Goal: Communication & Community: Answer question/provide support

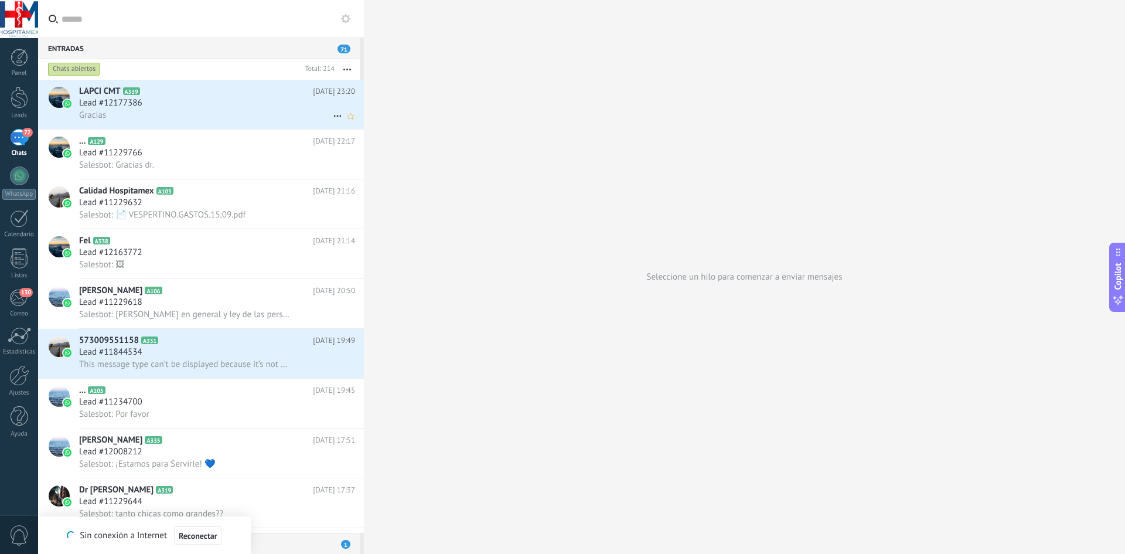
drag, startPoint x: 206, startPoint y: 108, endPoint x: 207, endPoint y: 123, distance: 14.7
click at [206, 108] on div "Lead #12177386" at bounding box center [217, 103] width 276 height 12
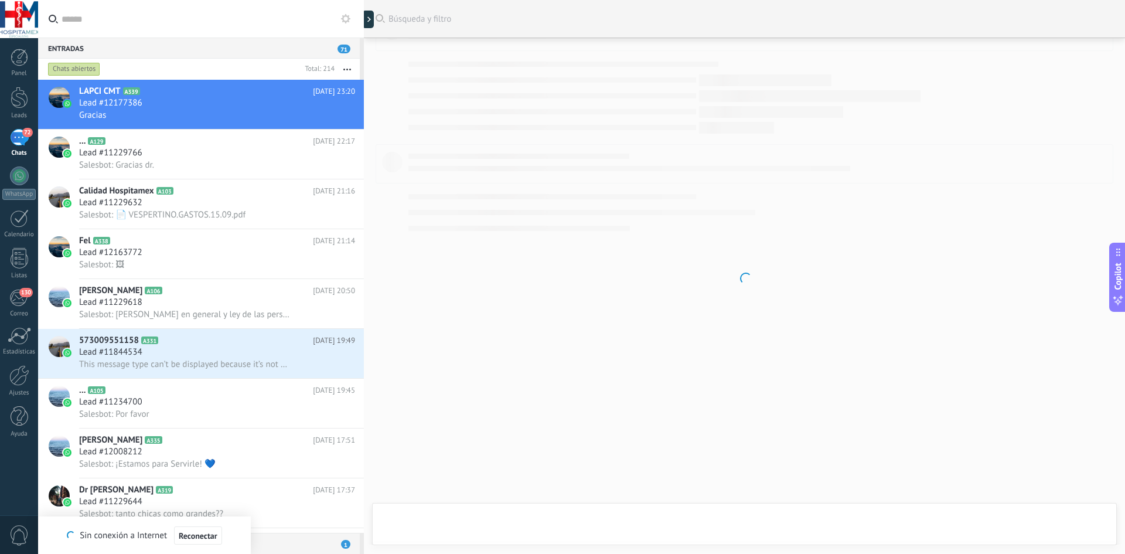
click at [14, 135] on div "72" at bounding box center [19, 137] width 19 height 17
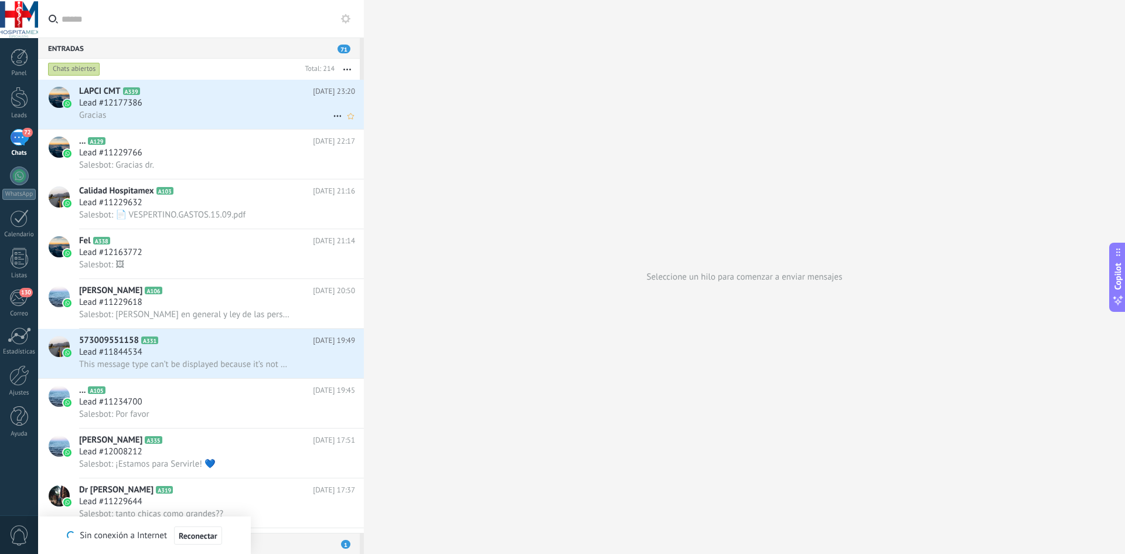
click at [276, 110] on div "Gracias" at bounding box center [217, 115] width 276 height 12
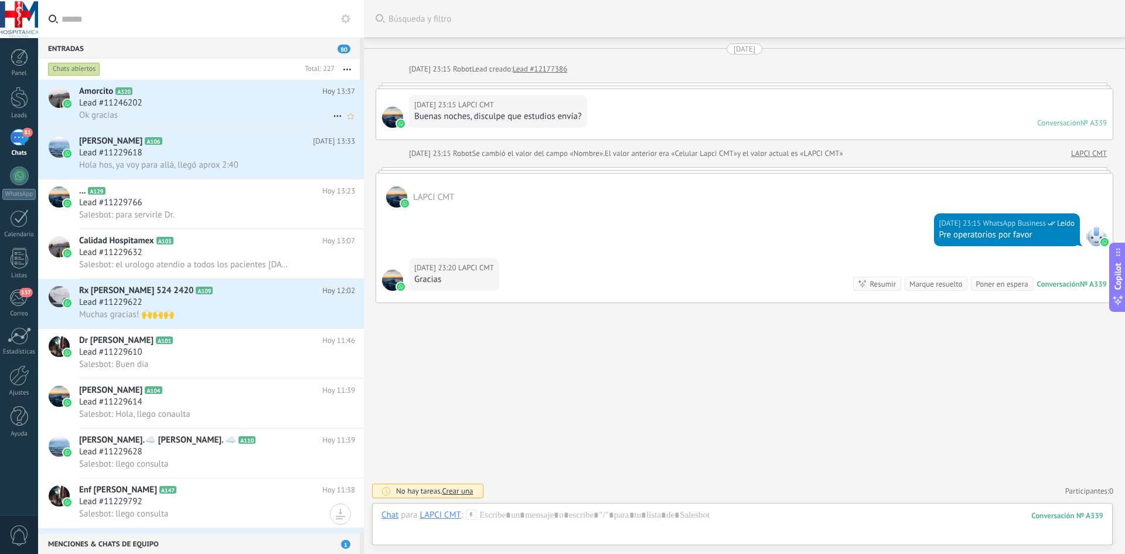
scroll to position [1399, 0]
click at [177, 97] on h2 "Amorcito A320" at bounding box center [200, 92] width 243 height 12
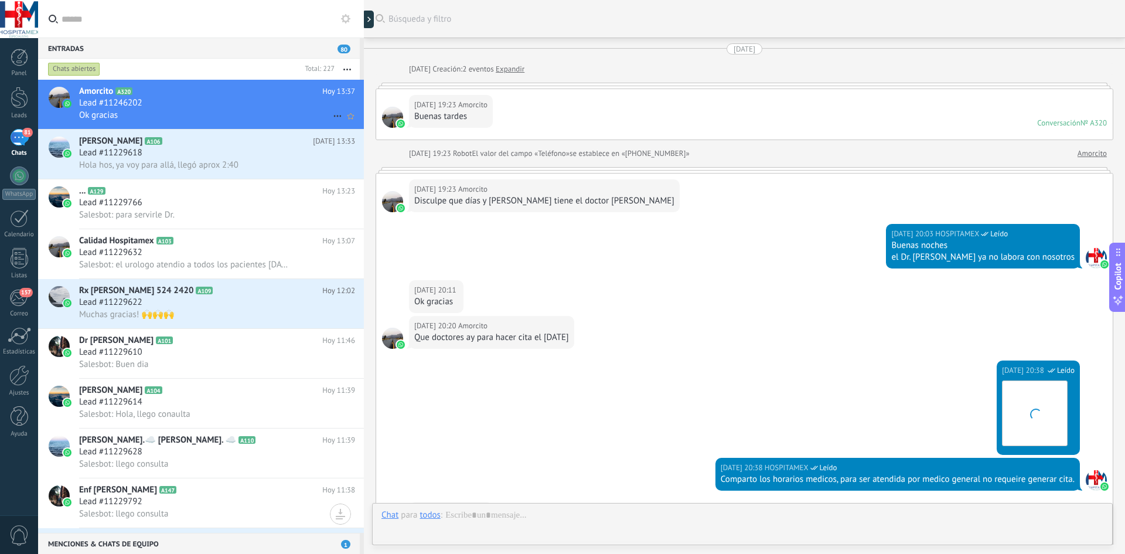
scroll to position [547, 0]
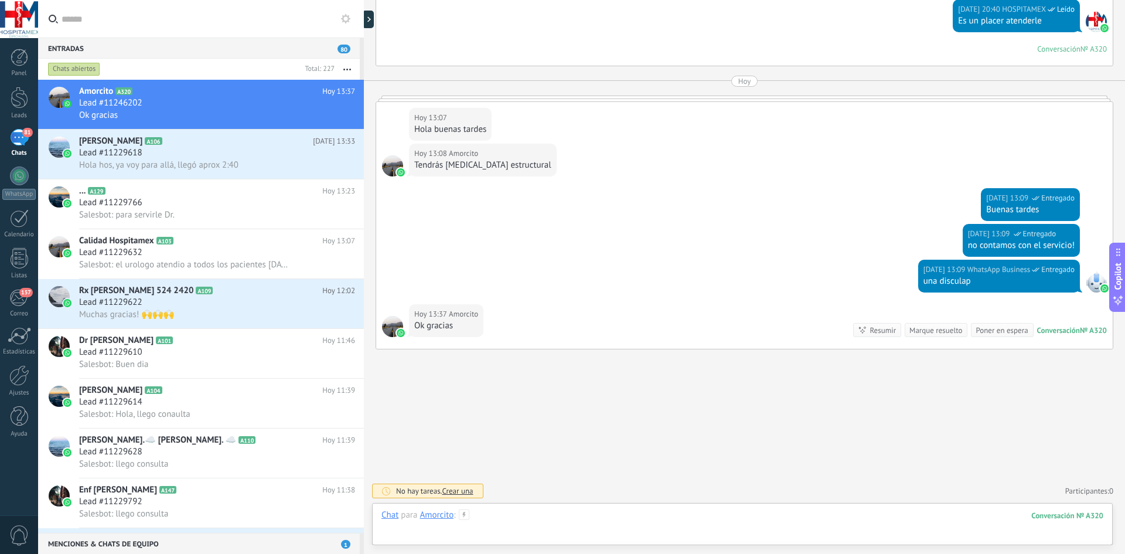
click at [490, 516] on div at bounding box center [742, 526] width 722 height 35
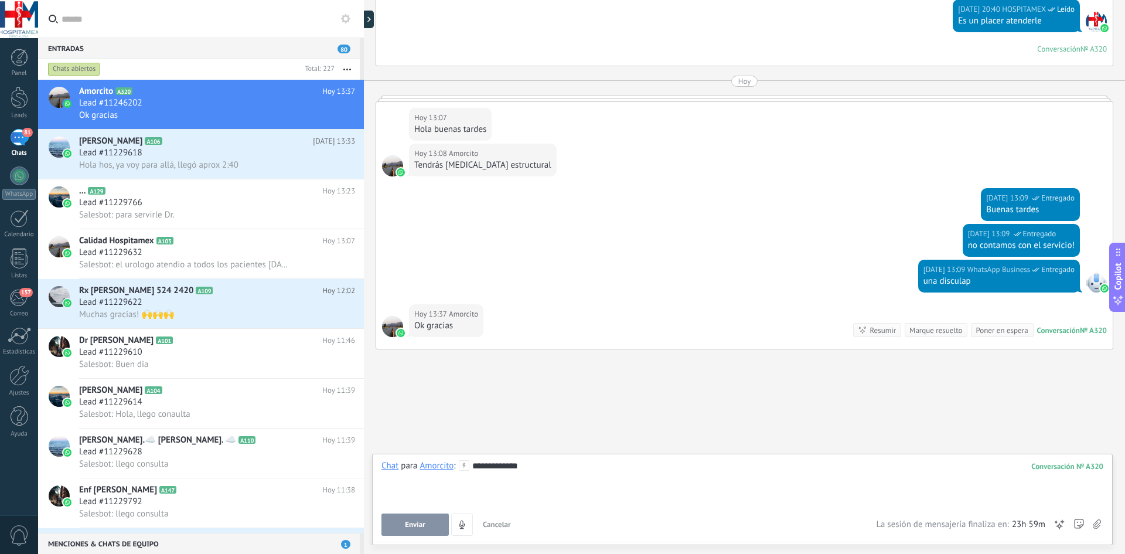
click at [404, 522] on button "Enviar" at bounding box center [414, 524] width 67 height 22
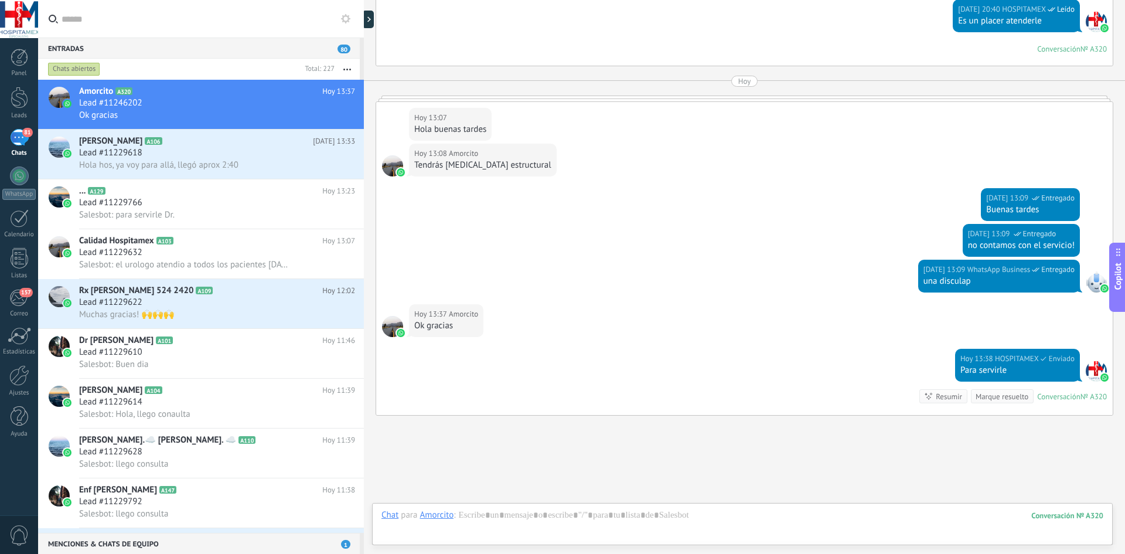
scroll to position [613, 0]
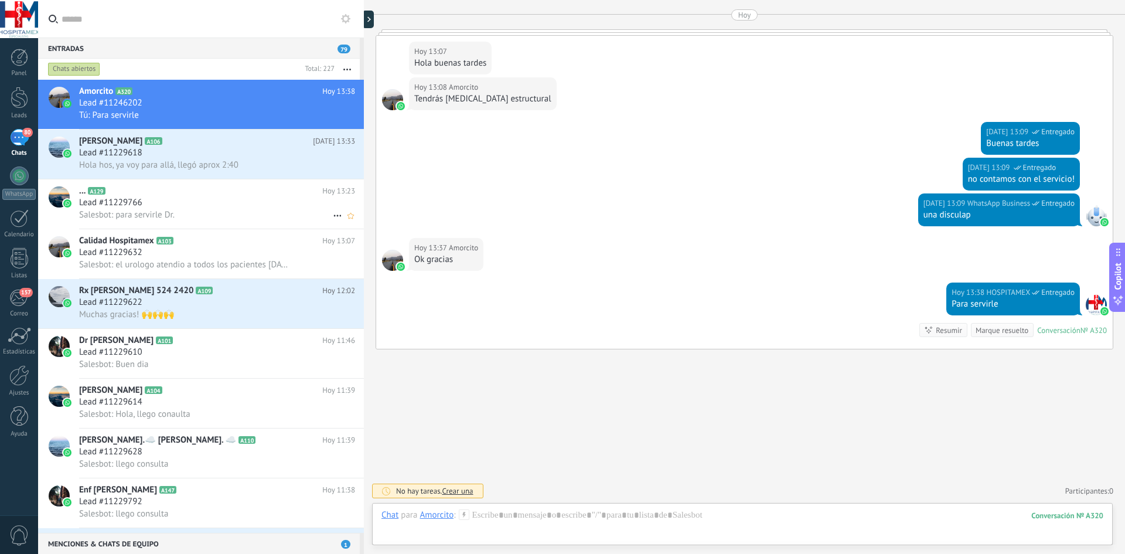
click at [245, 210] on div "Salesbot: para servirle Dr." at bounding box center [217, 215] width 276 height 12
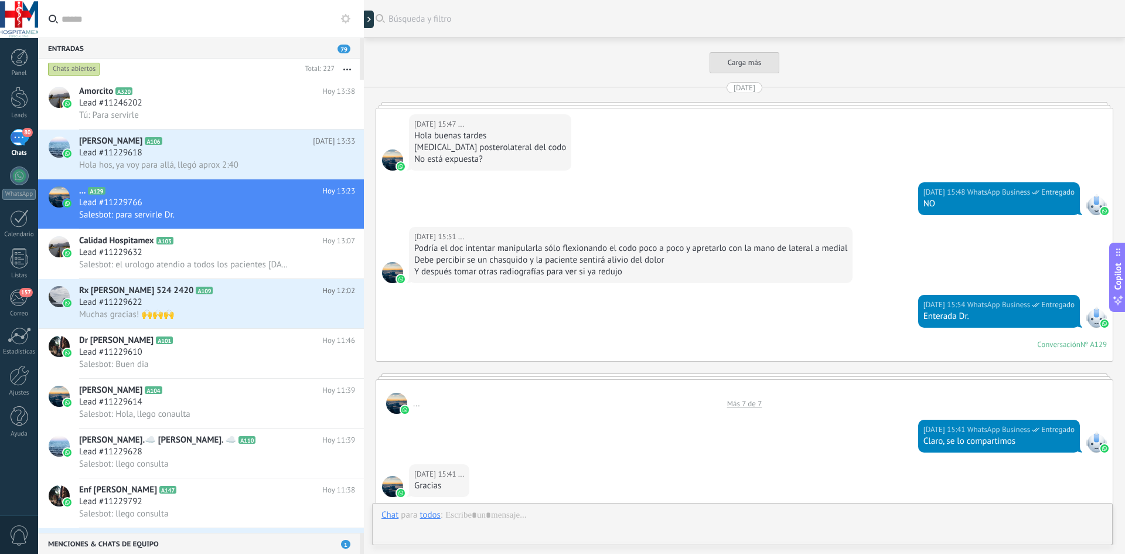
scroll to position [2349, 0]
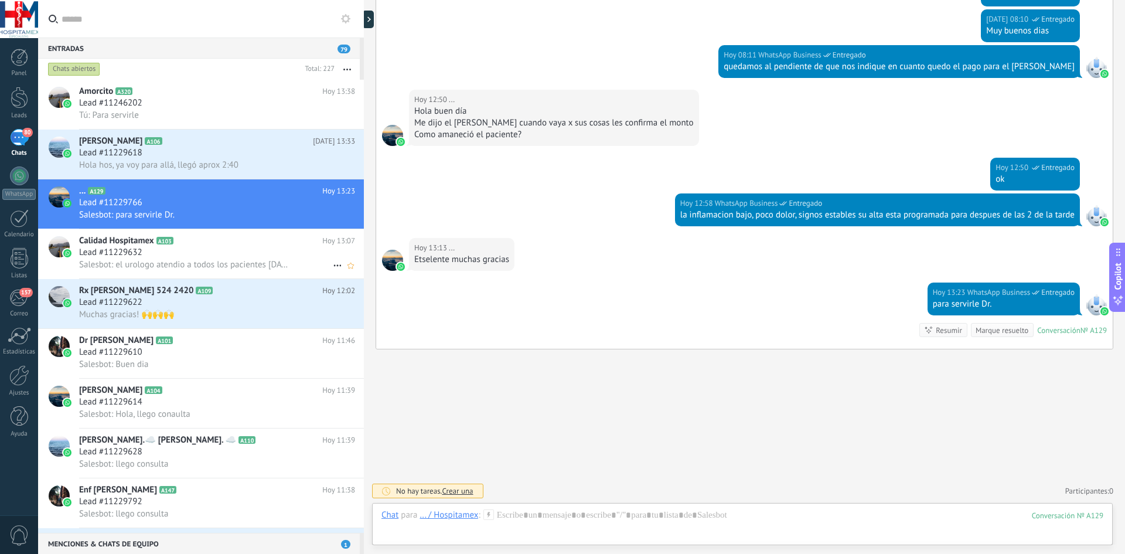
click at [157, 267] on span "Salesbot: el urologo atendio a todos los pacientes [DATE] y el [DATE]?" at bounding box center [184, 264] width 211 height 11
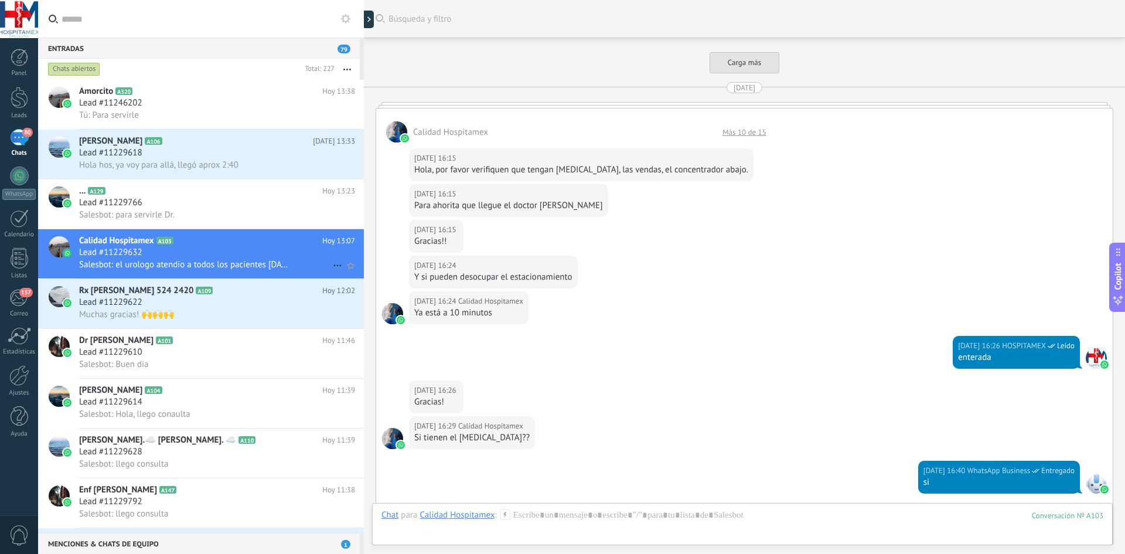
scroll to position [4213, 0]
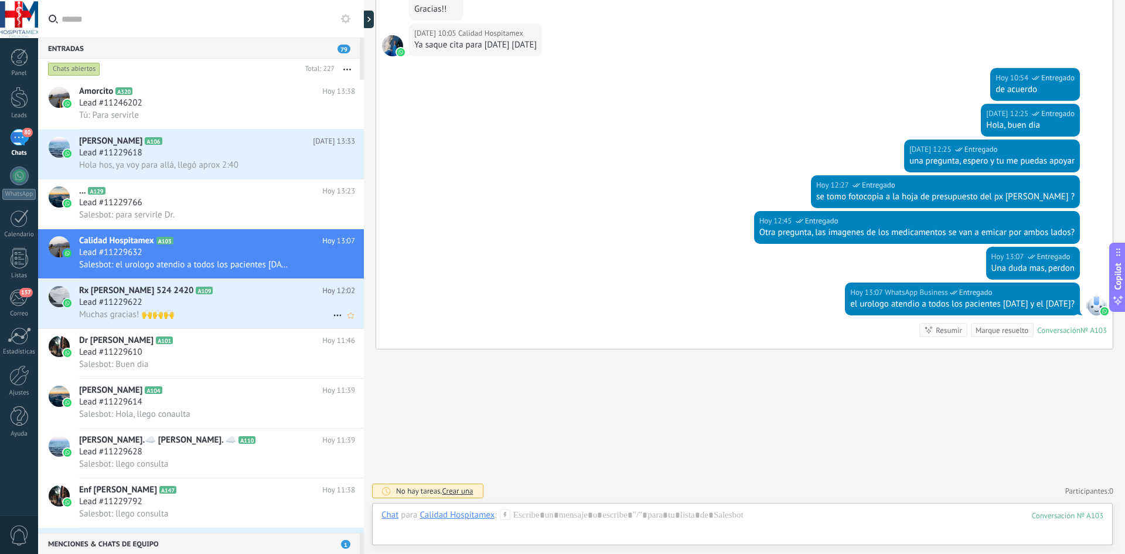
click at [200, 305] on div "Lead #11229622" at bounding box center [217, 302] width 276 height 12
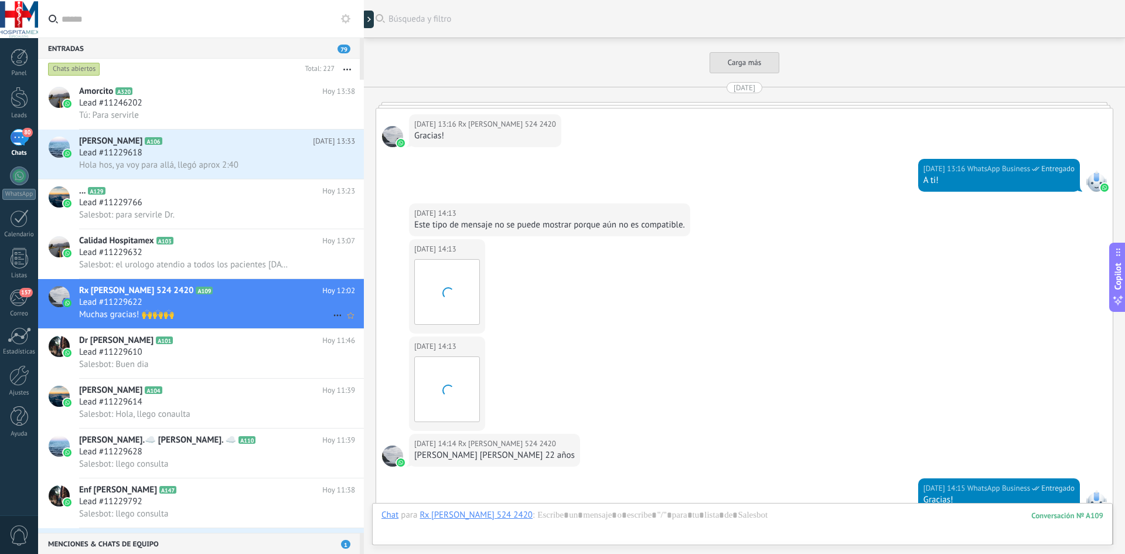
scroll to position [1483, 0]
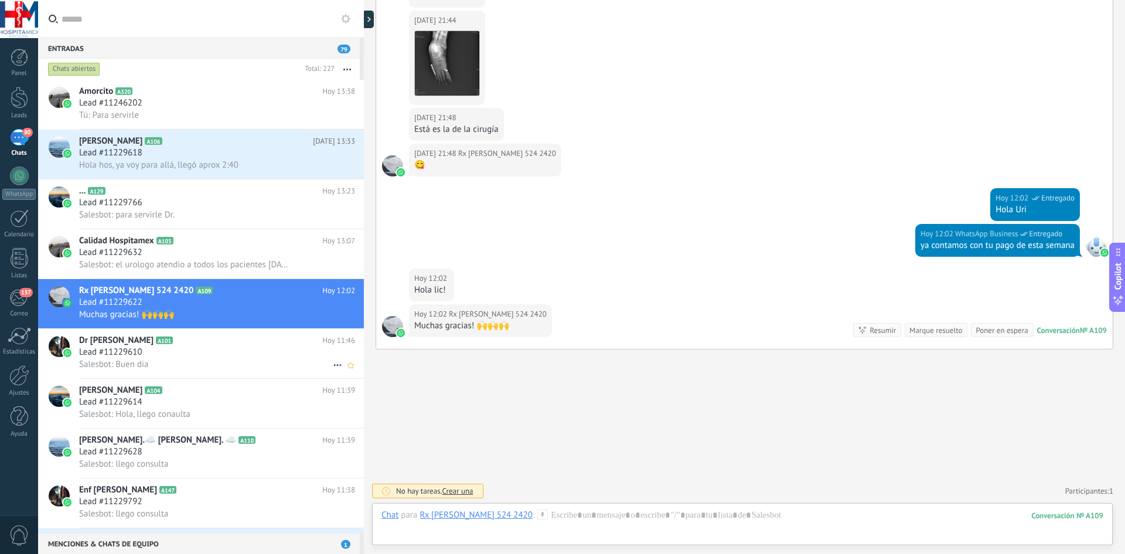
click at [216, 364] on div "Salesbot: Buen dia" at bounding box center [217, 364] width 276 height 12
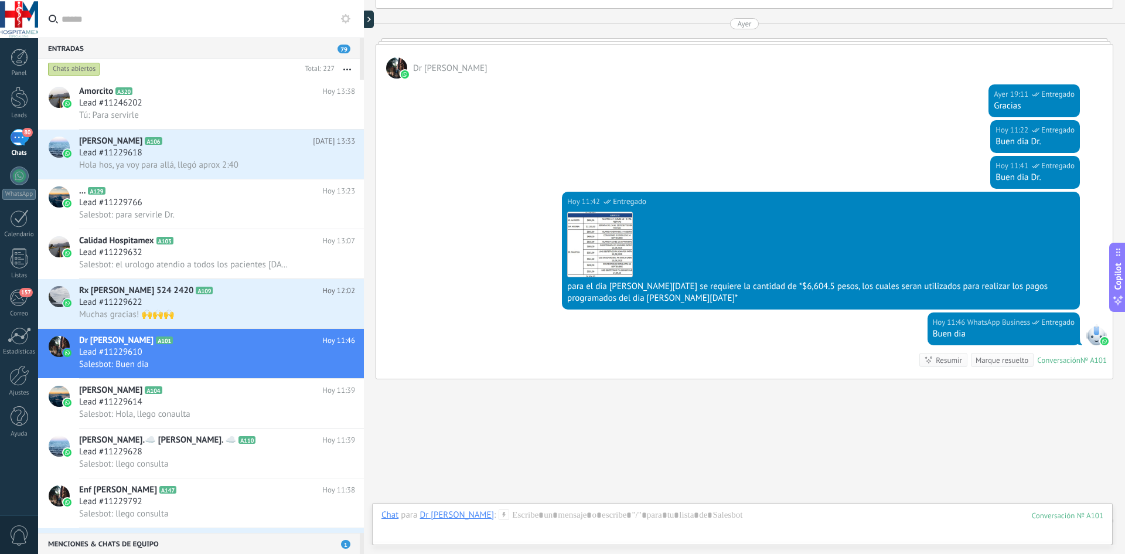
scroll to position [3158, 0]
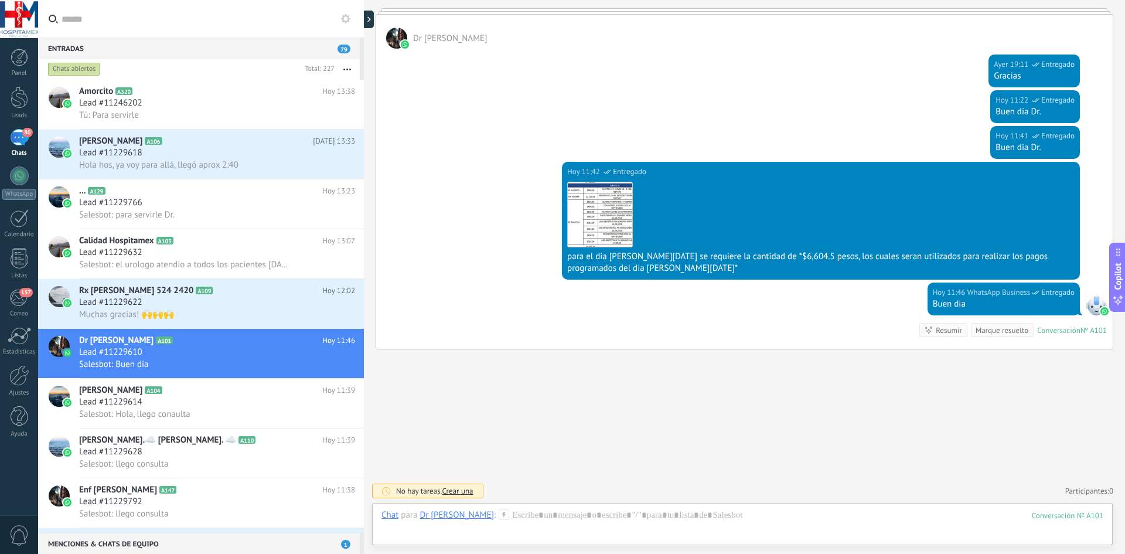
click at [112, 19] on input "text" at bounding box center [208, 18] width 293 height 37
click at [364, 23] on div at bounding box center [364, 277] width 0 height 554
click at [371, 21] on div at bounding box center [371, 20] width 18 height 18
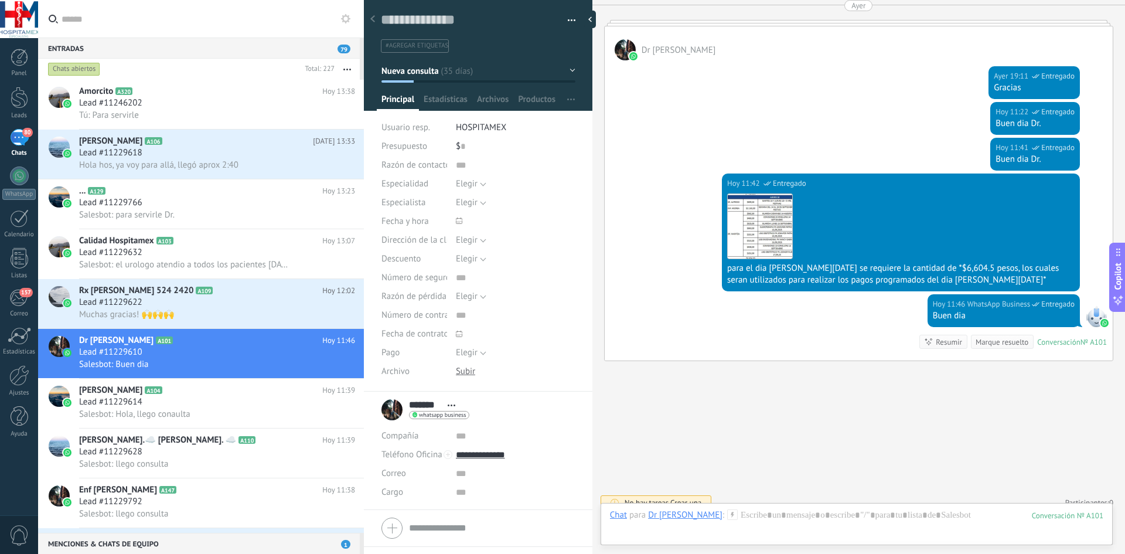
scroll to position [18, 0]
click at [180, 148] on div "Lead #11229618" at bounding box center [217, 153] width 276 height 12
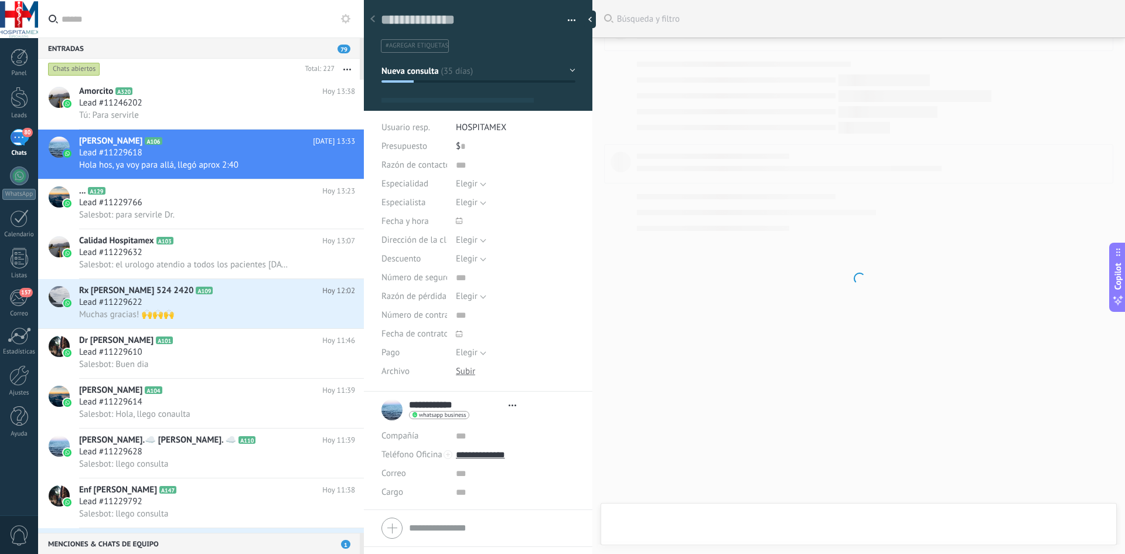
type textarea "**********"
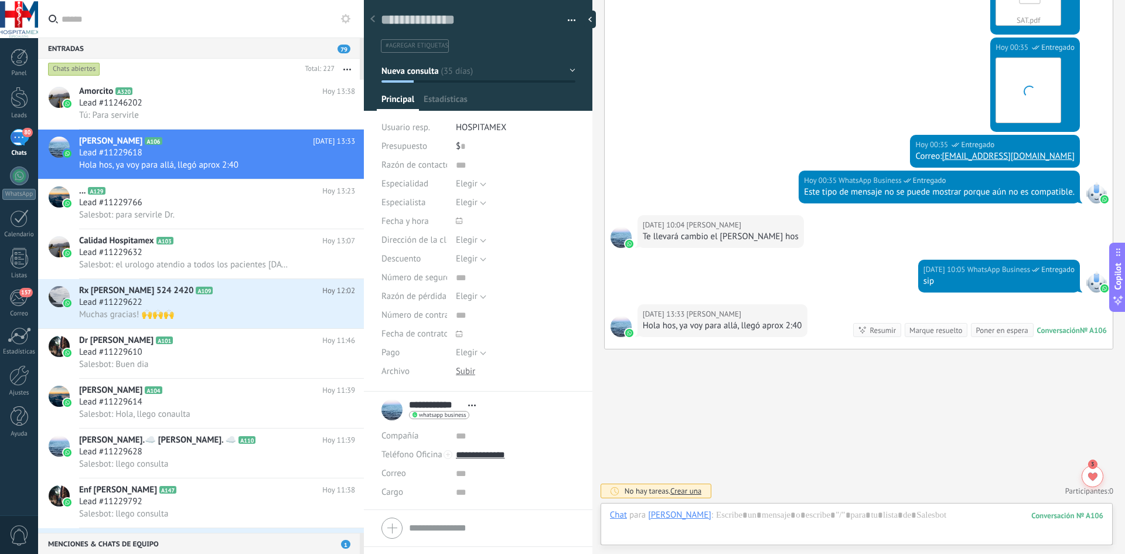
scroll to position [18, 0]
click at [759, 517] on div at bounding box center [856, 526] width 493 height 35
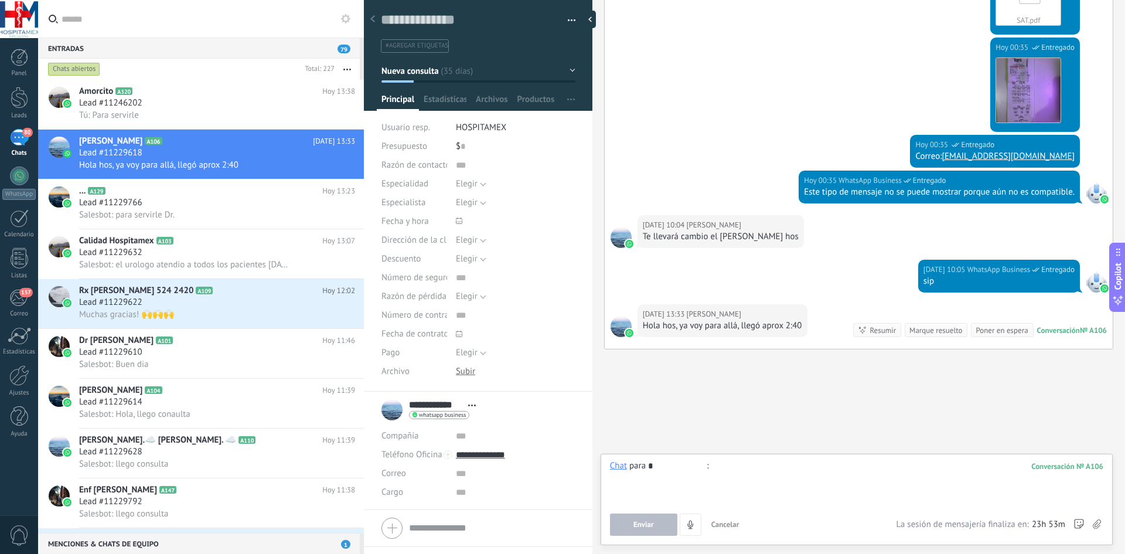
type input "*"
click at [795, 493] on div at bounding box center [856, 482] width 493 height 45
click at [723, 525] on span "Cancelar" at bounding box center [725, 524] width 28 height 10
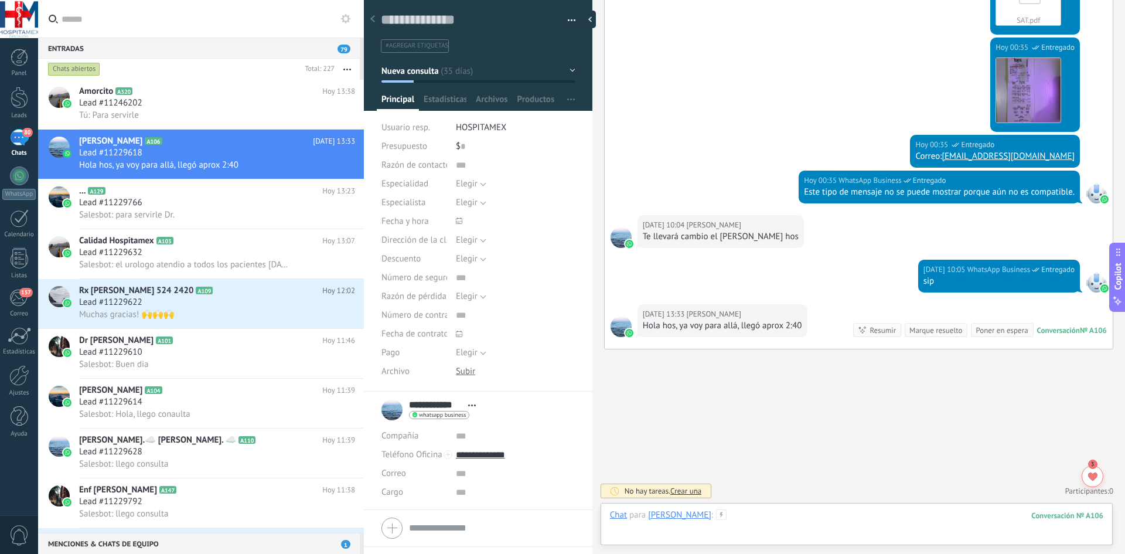
click at [733, 517] on div at bounding box center [856, 526] width 493 height 35
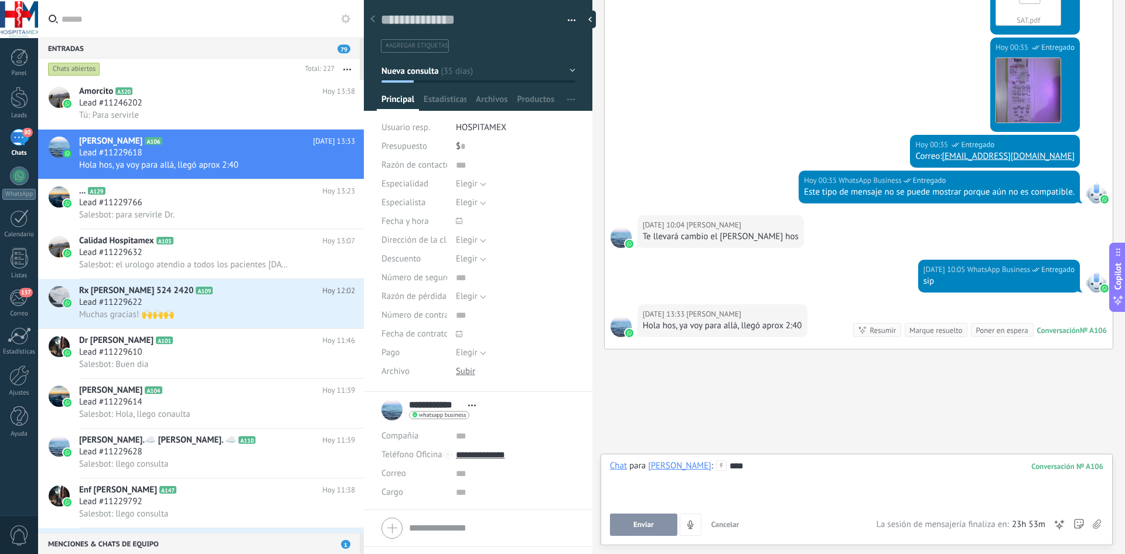
click at [649, 522] on span "Enviar" at bounding box center [643, 524] width 21 height 8
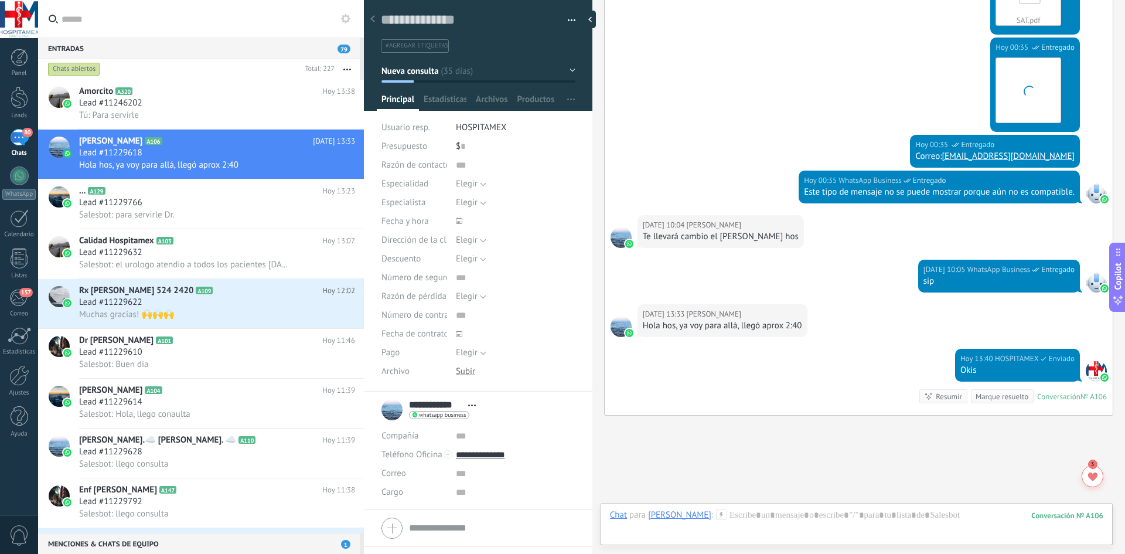
scroll to position [1156, 0]
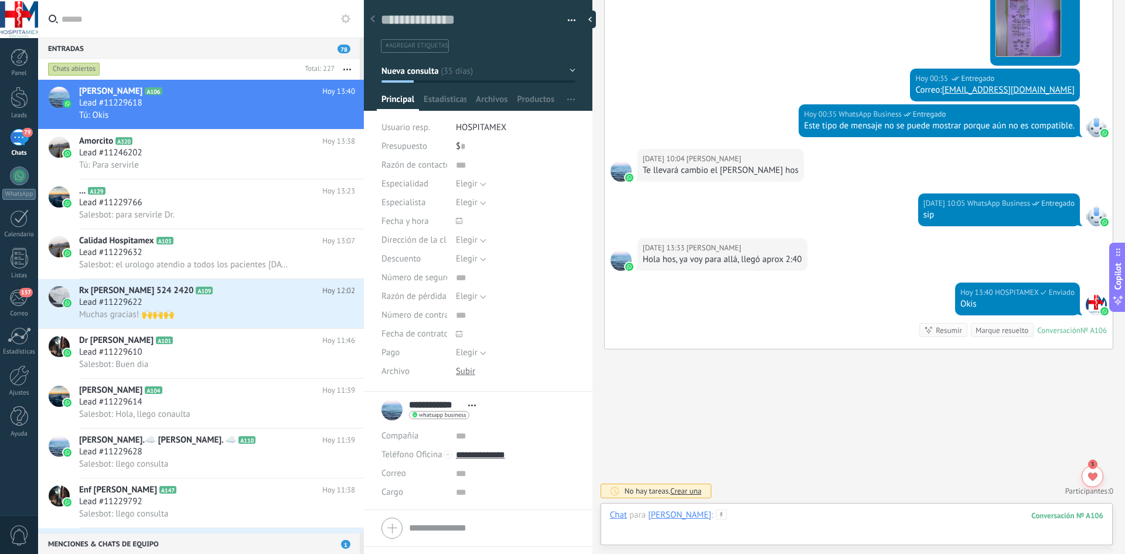
click at [732, 515] on div at bounding box center [856, 526] width 493 height 35
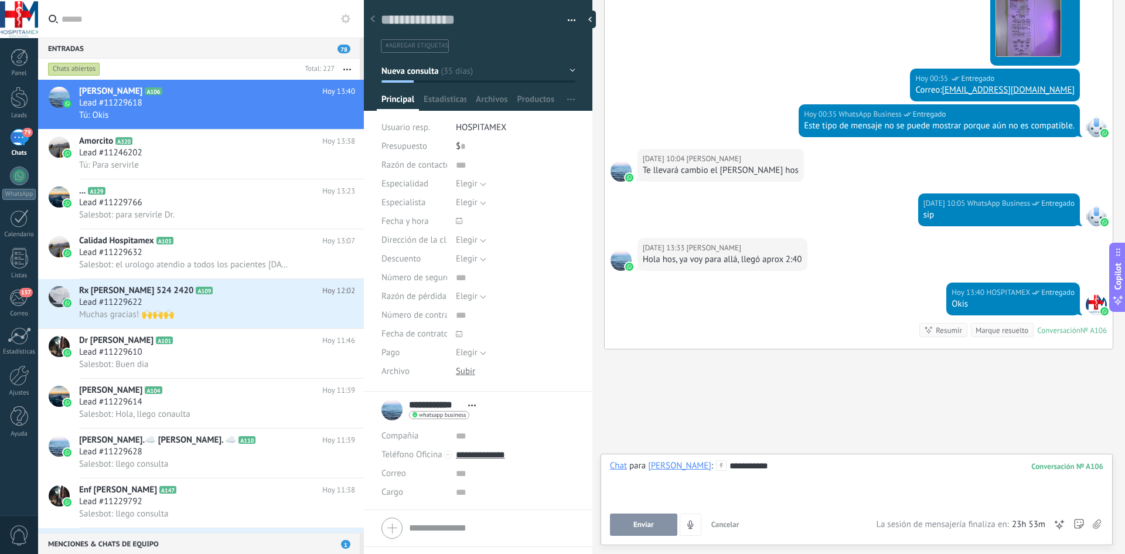
click at [660, 525] on button "Enviar" at bounding box center [643, 524] width 67 height 22
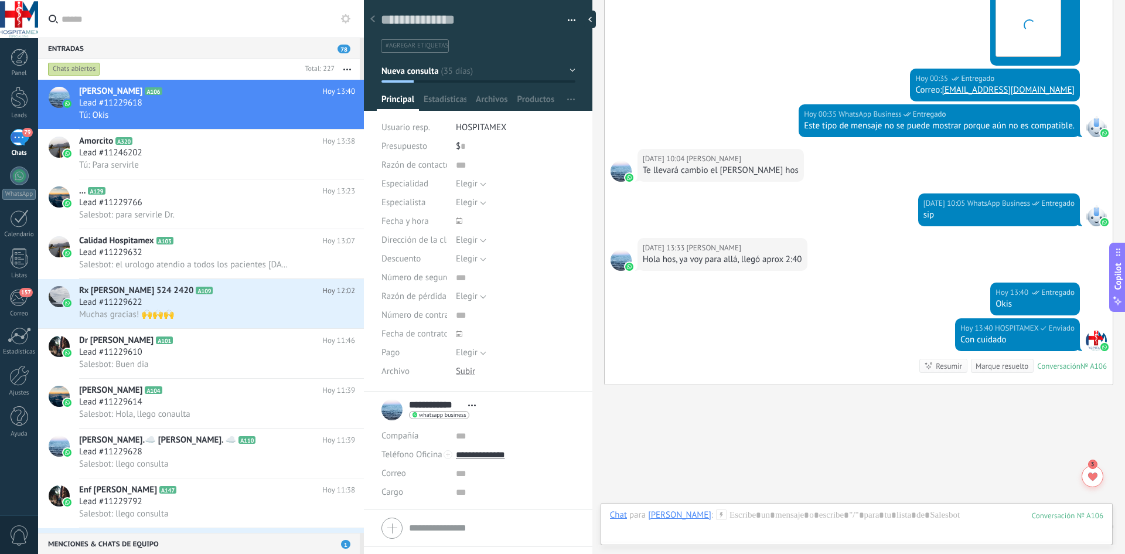
scroll to position [1191, 0]
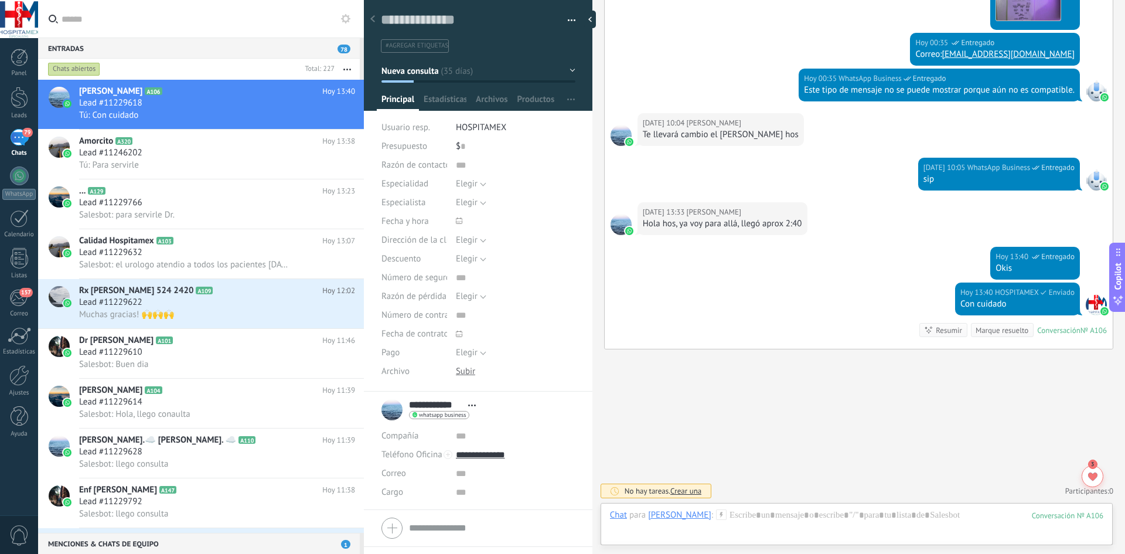
click at [259, 25] on input "text" at bounding box center [208, 18] width 293 height 37
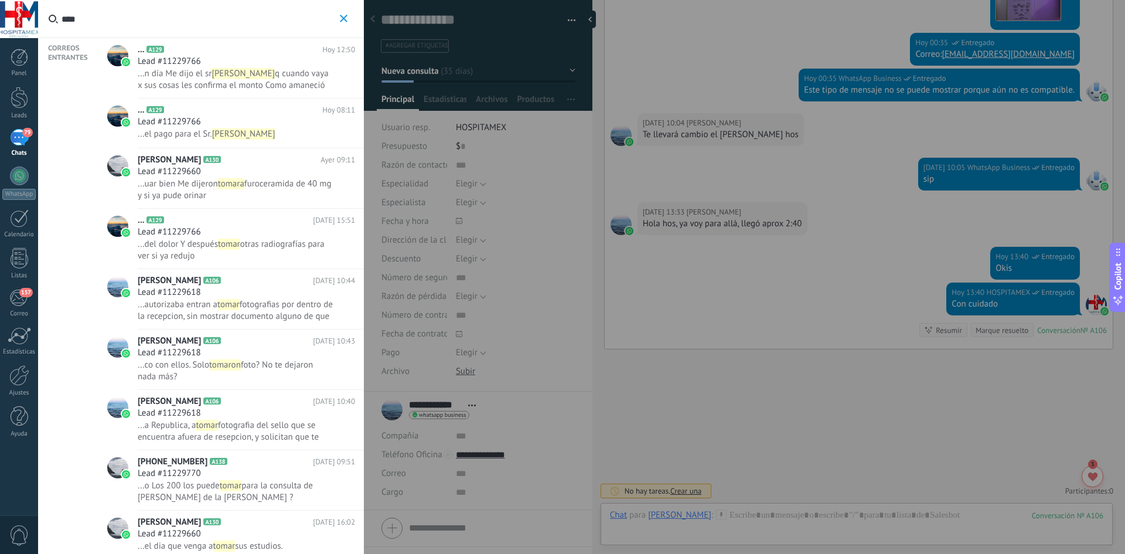
type input "****"
click at [256, 135] on span "... el pago para el [PERSON_NAME]" at bounding box center [235, 134] width 195 height 12
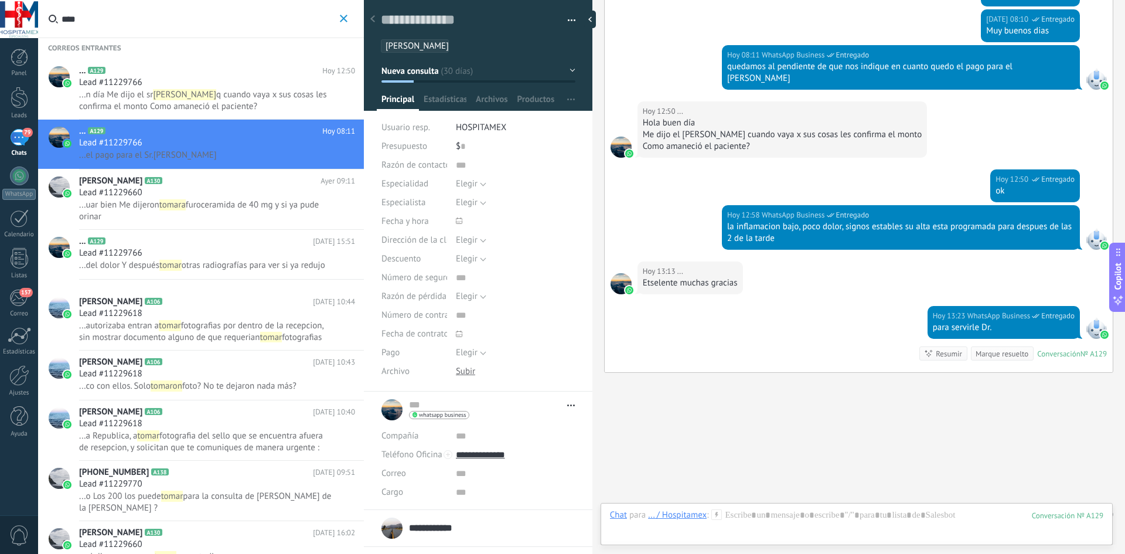
drag, startPoint x: 169, startPoint y: 138, endPoint x: 200, endPoint y: 167, distance: 42.3
click at [169, 138] on div "Lead #11229766" at bounding box center [217, 143] width 276 height 12
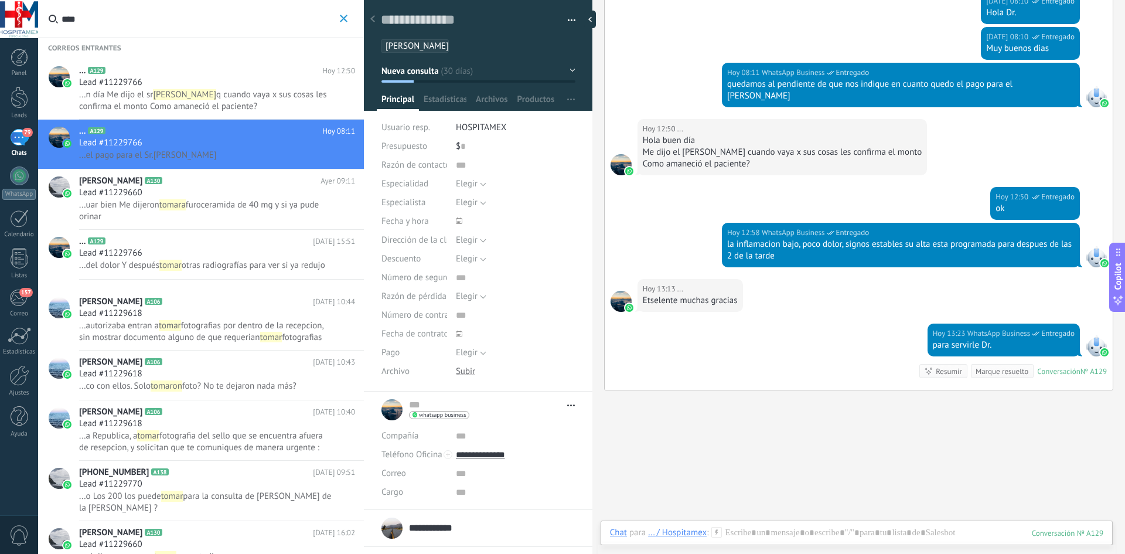
scroll to position [2788, 0]
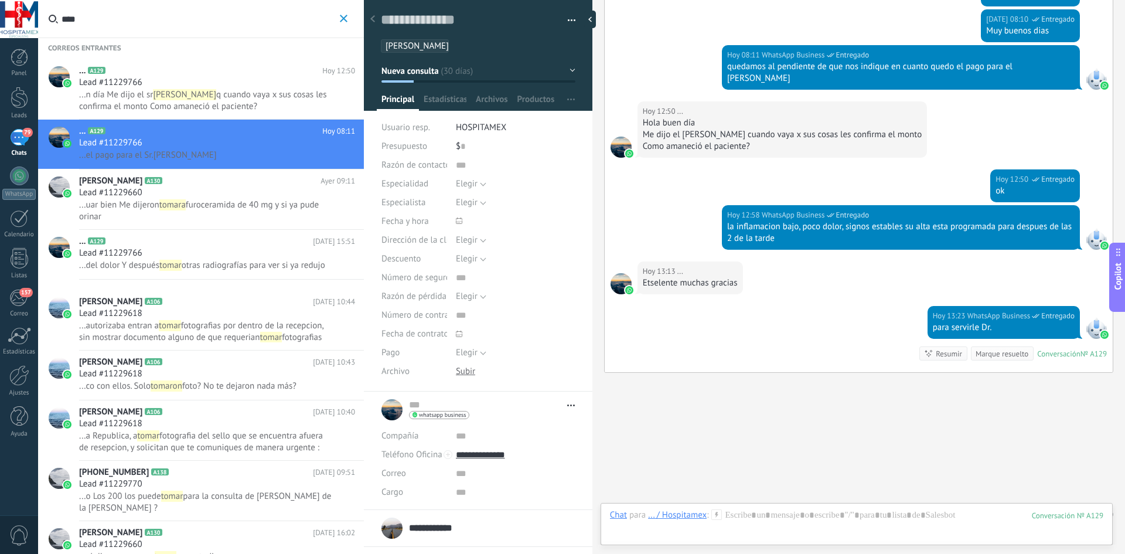
click at [271, 94] on span "q cuando vaya x sus cosas les confirma el monto Como amaneció el paciente?" at bounding box center [203, 100] width 248 height 23
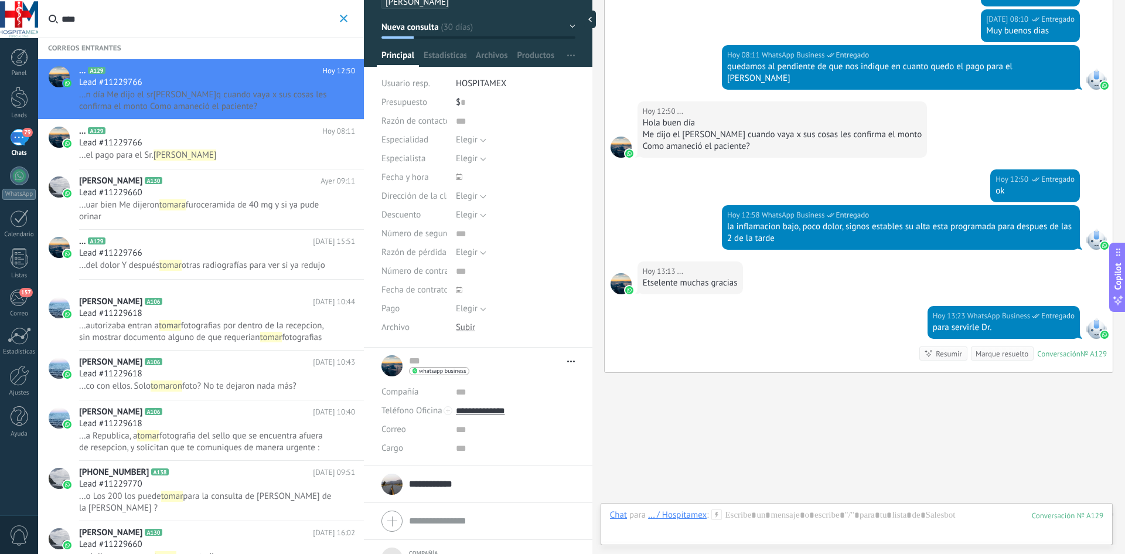
scroll to position [59, 0]
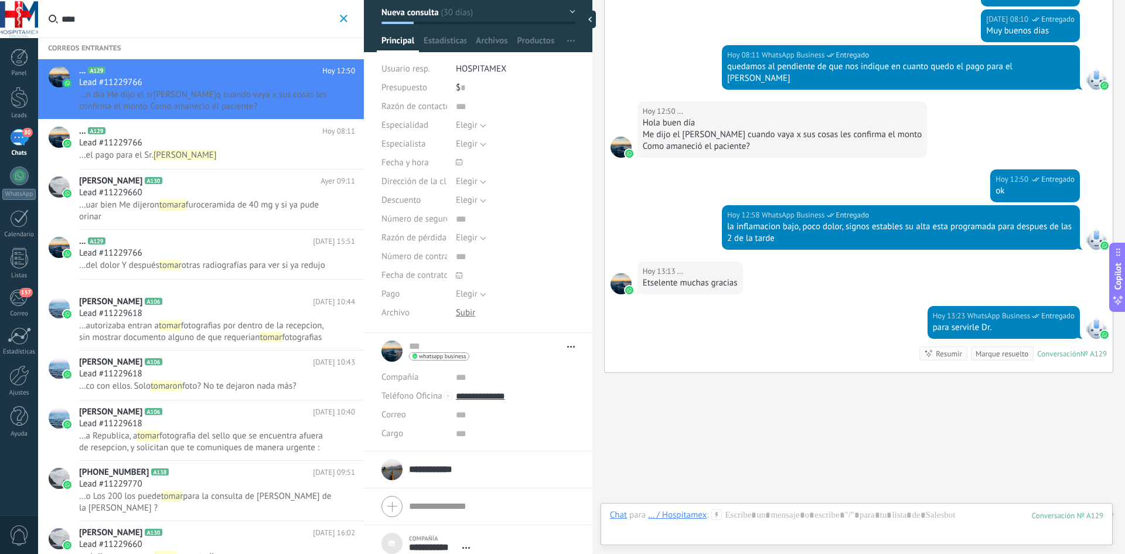
drag, startPoint x: 188, startPoint y: 79, endPoint x: 189, endPoint y: 108, distance: 28.7
click at [188, 79] on div "Lead #11229766" at bounding box center [217, 83] width 276 height 12
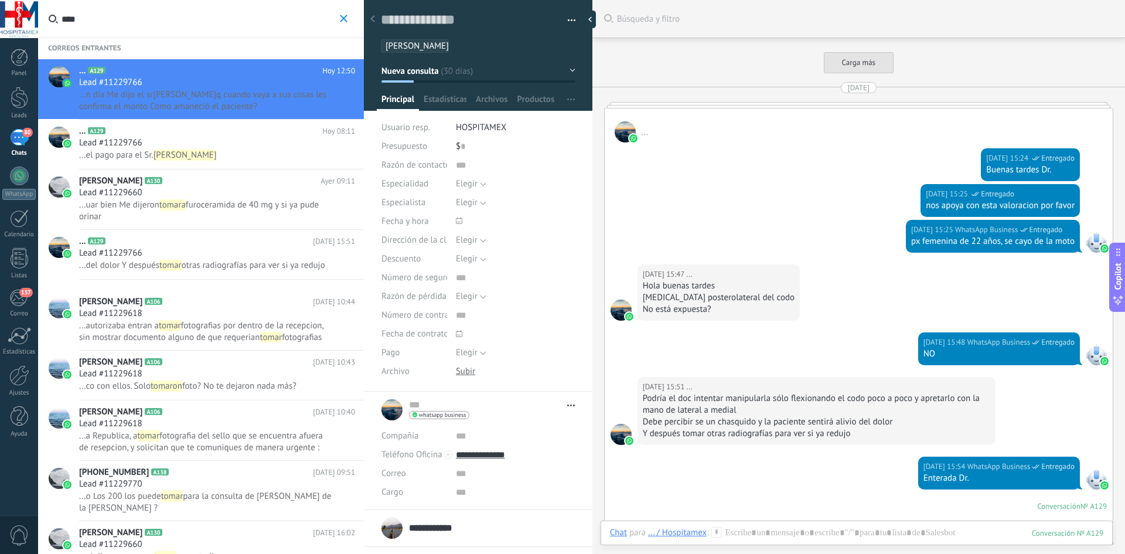
scroll to position [2428, 0]
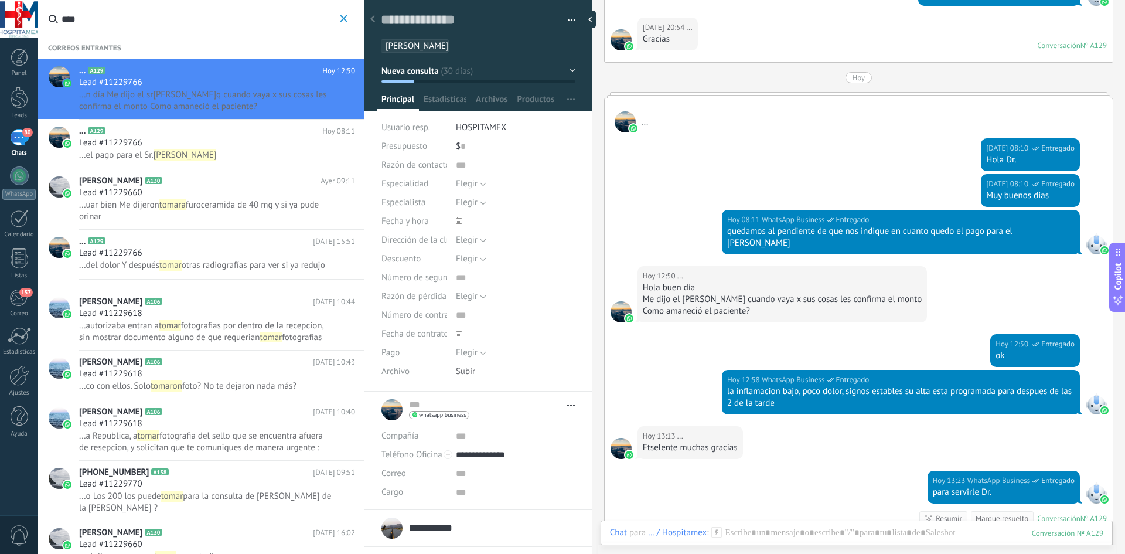
click at [189, 136] on h2 "... A129" at bounding box center [200, 131] width 243 height 12
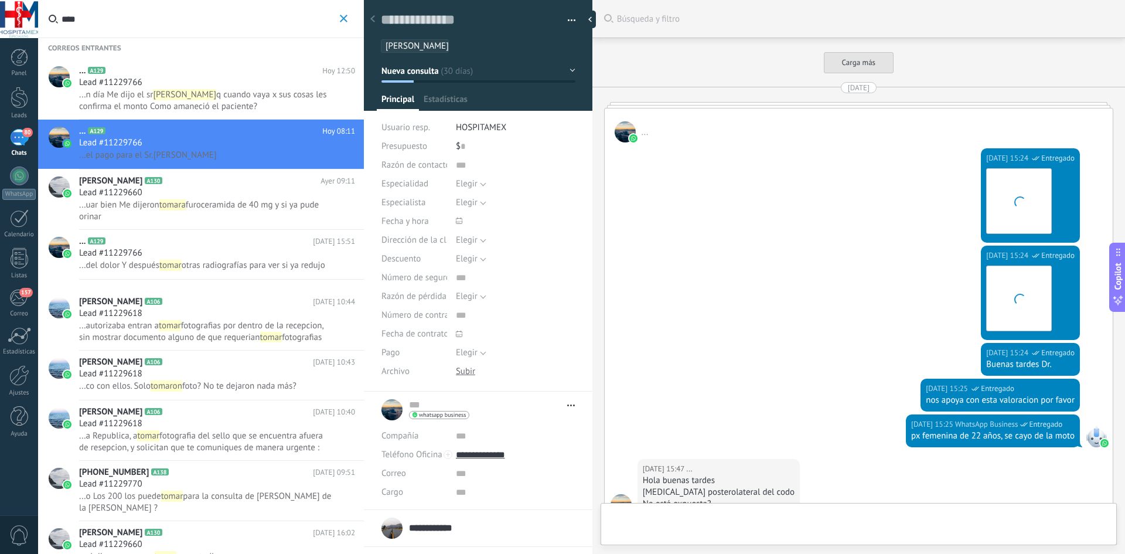
type textarea "***"
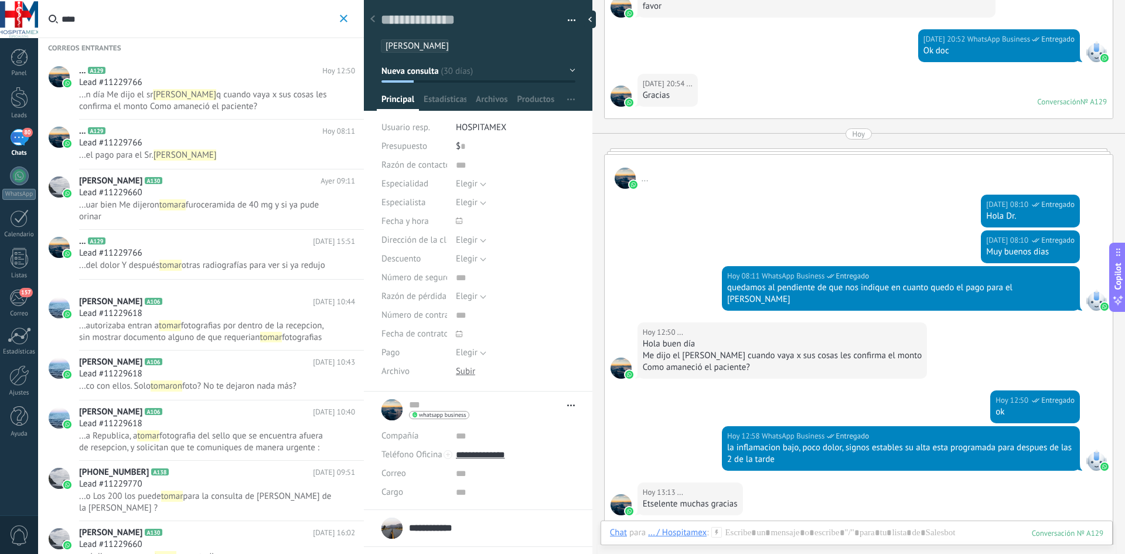
scroll to position [1399, 0]
click at [233, 88] on div "Lead #11229766" at bounding box center [217, 83] width 276 height 12
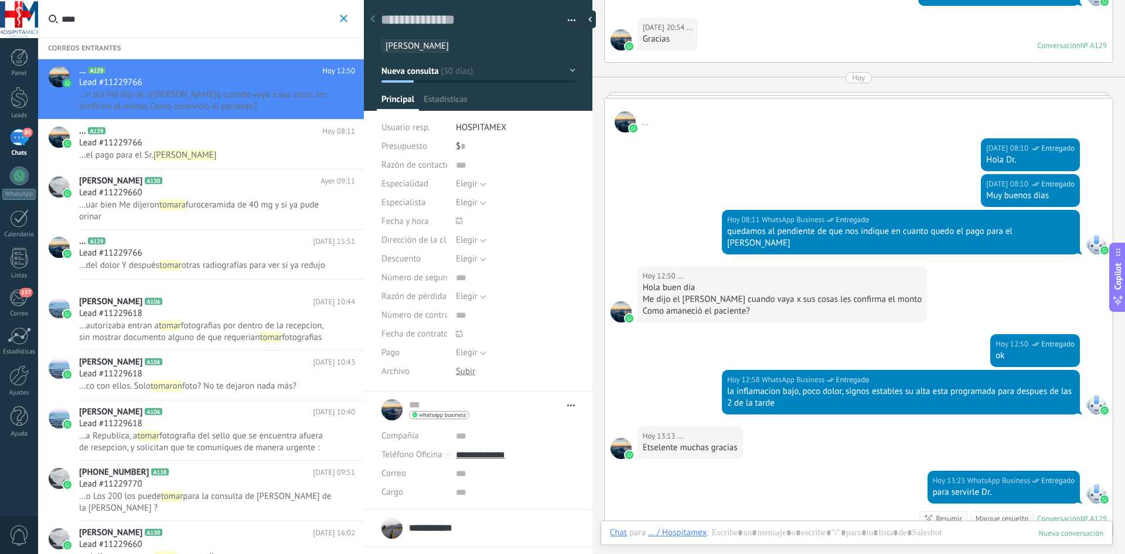
scroll to position [12, 0]
click at [347, 21] on icon "button" at bounding box center [344, 19] width 8 height 8
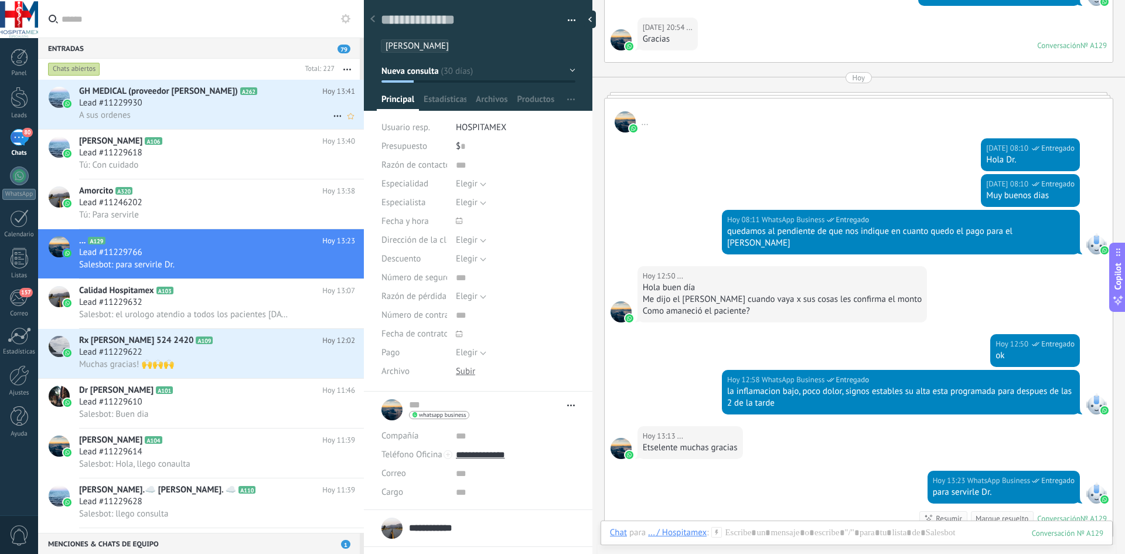
click at [261, 114] on div "A sus ordenes" at bounding box center [217, 115] width 276 height 12
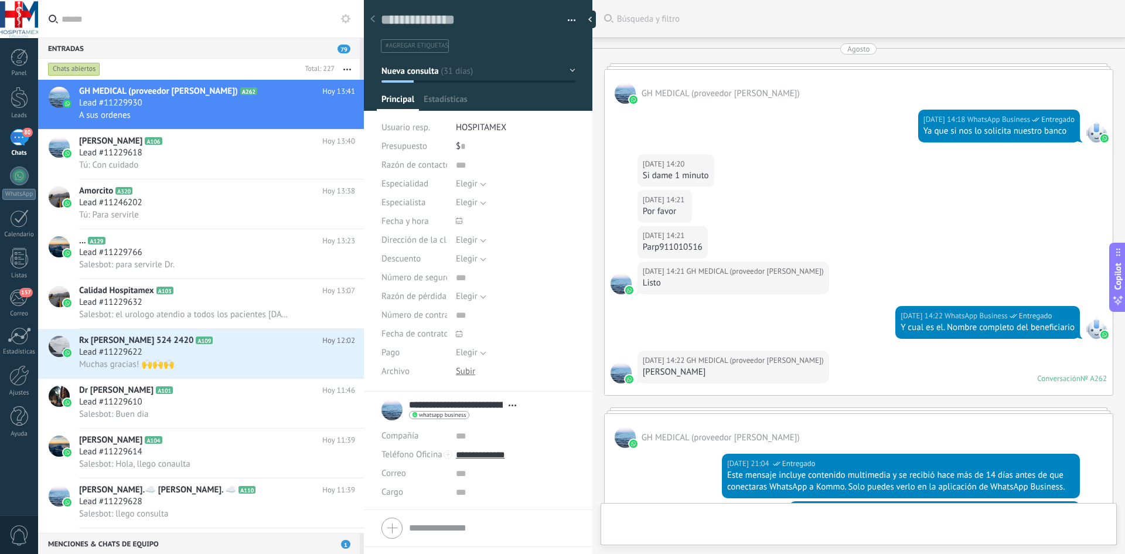
type textarea "**********"
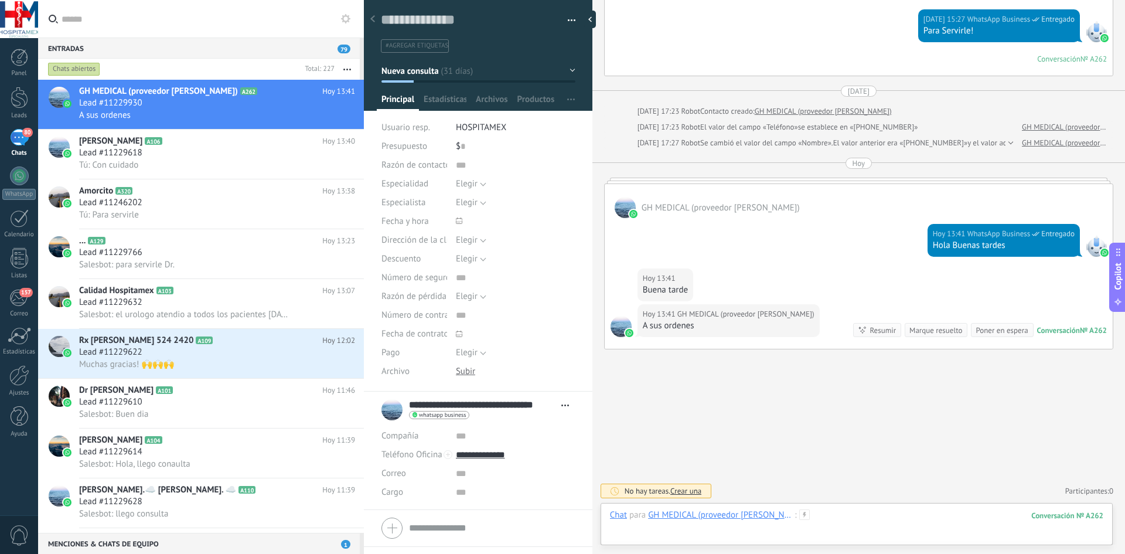
click at [826, 511] on div at bounding box center [856, 526] width 493 height 35
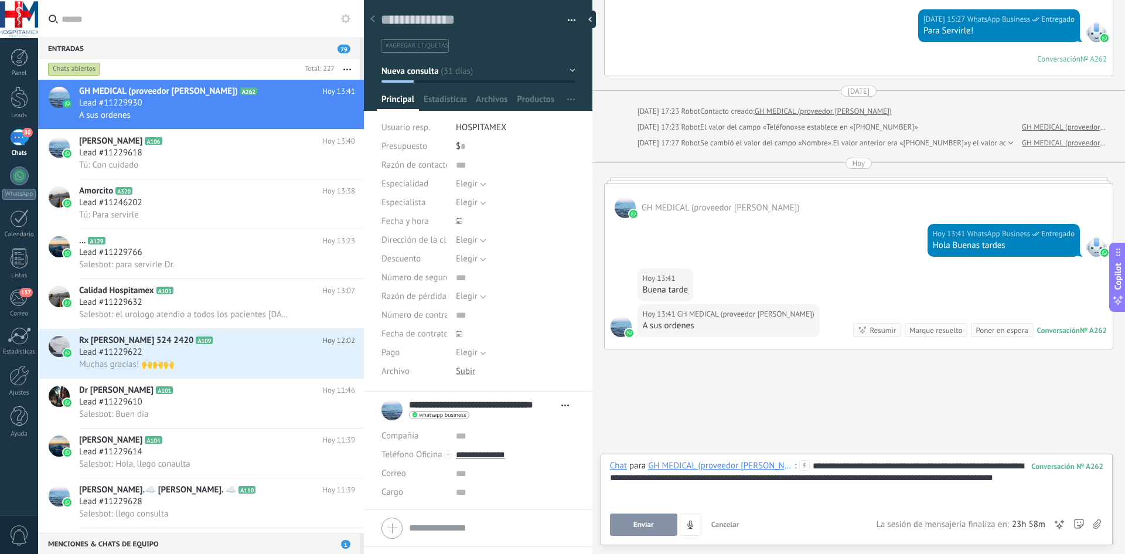
click at [641, 525] on span "Enviar" at bounding box center [643, 524] width 21 height 8
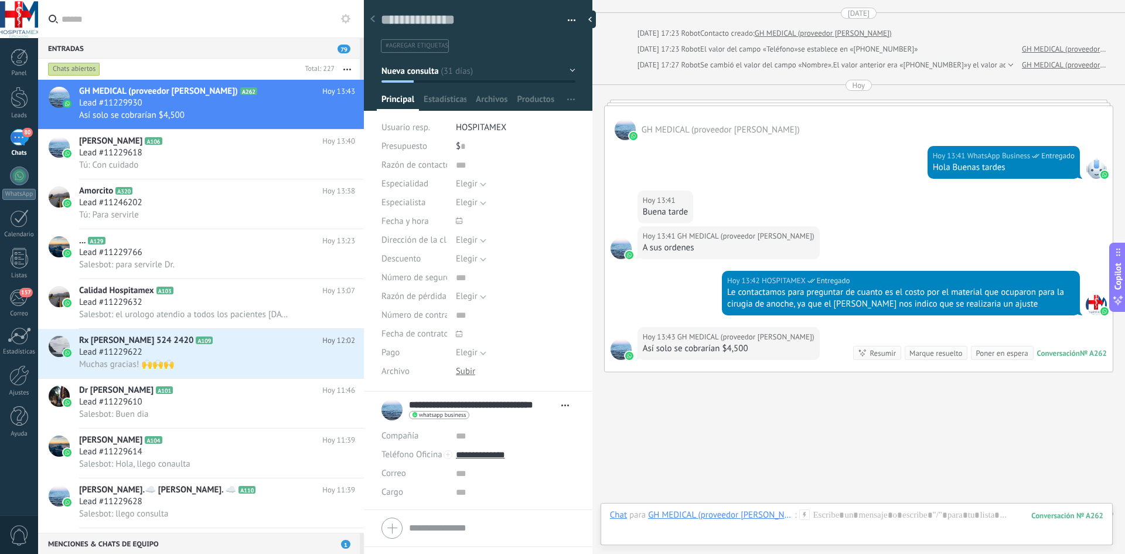
scroll to position [1731, 0]
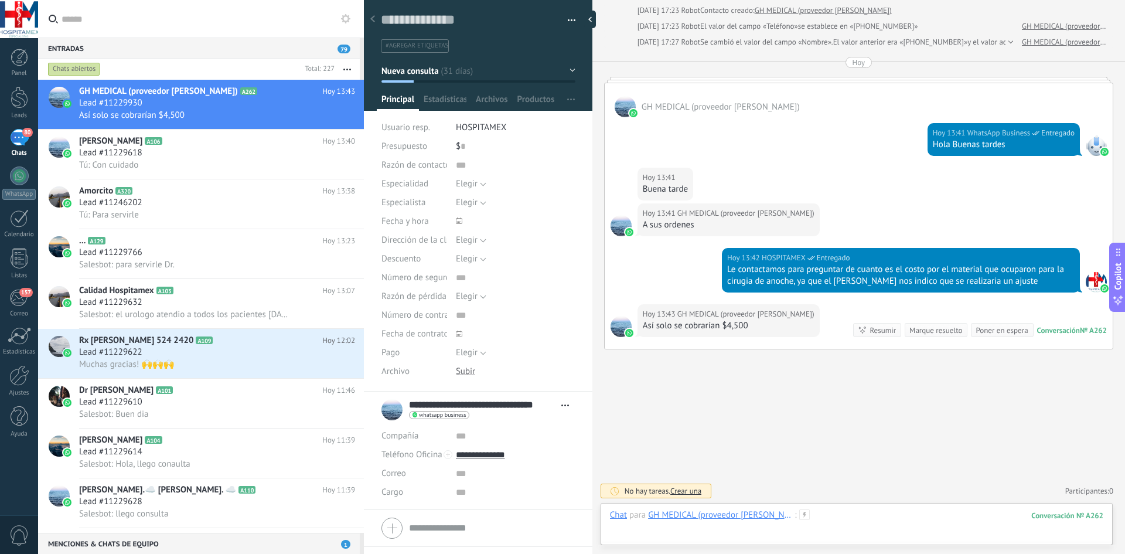
click at [834, 518] on div at bounding box center [856, 526] width 493 height 35
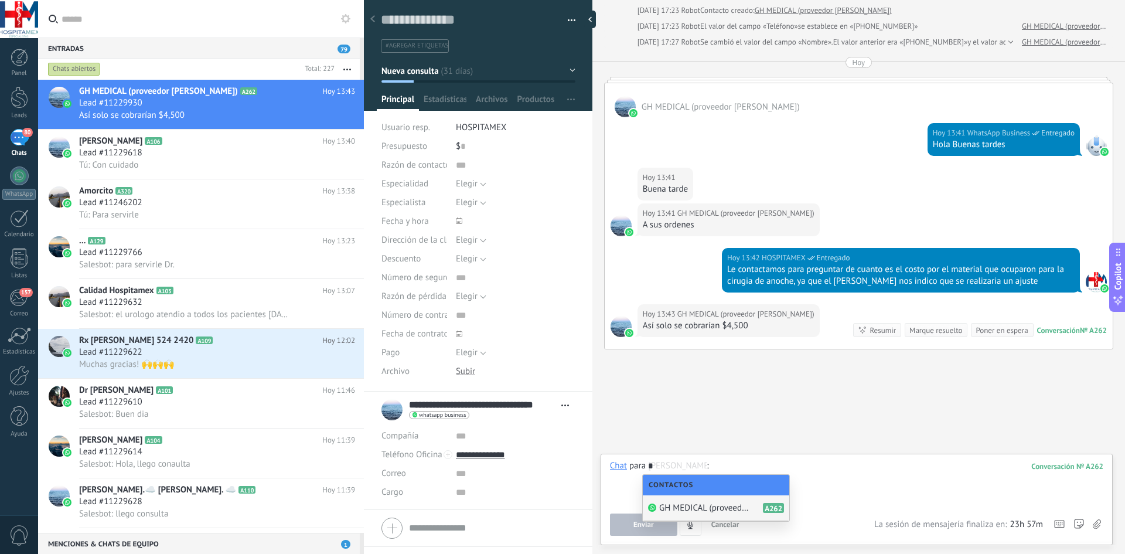
type input "*"
click at [855, 481] on div at bounding box center [856, 482] width 493 height 45
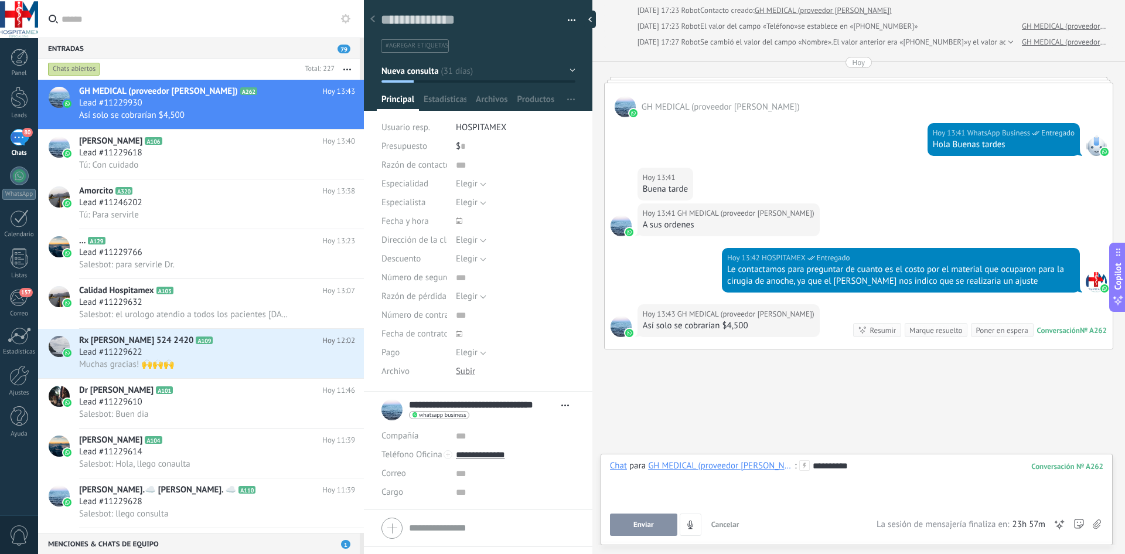
drag, startPoint x: 648, startPoint y: 511, endPoint x: 648, endPoint y: 525, distance: 14.1
click at [648, 511] on div "**********" at bounding box center [856, 498] width 493 height 76
click at [648, 525] on span "Enviar" at bounding box center [643, 524] width 21 height 8
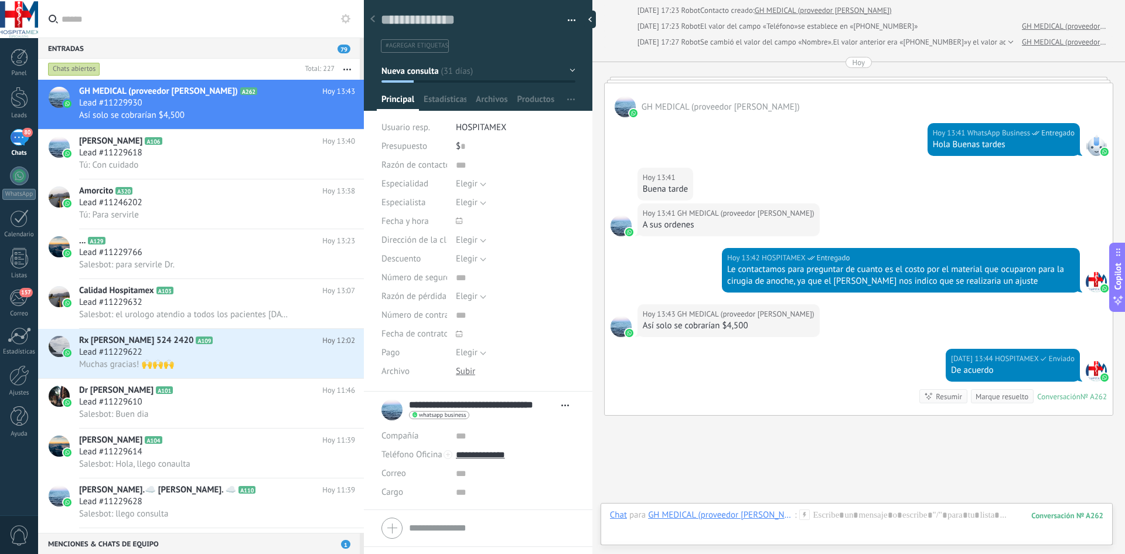
scroll to position [1797, 0]
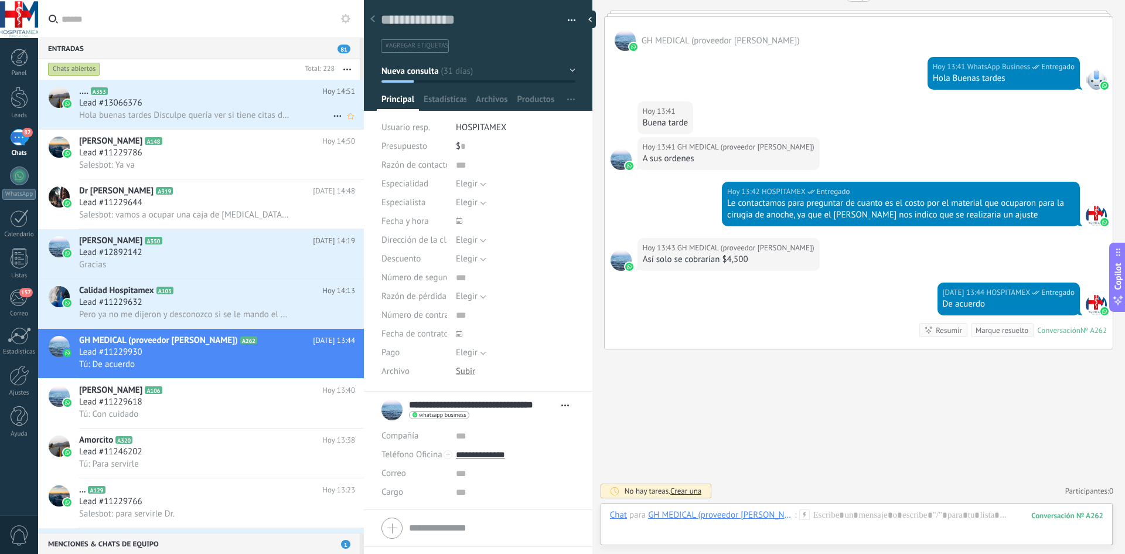
click at [226, 117] on span "Hola buenas tardes Disculpe quería ver si tiene citas disponibles de ginecologí…" at bounding box center [184, 115] width 211 height 11
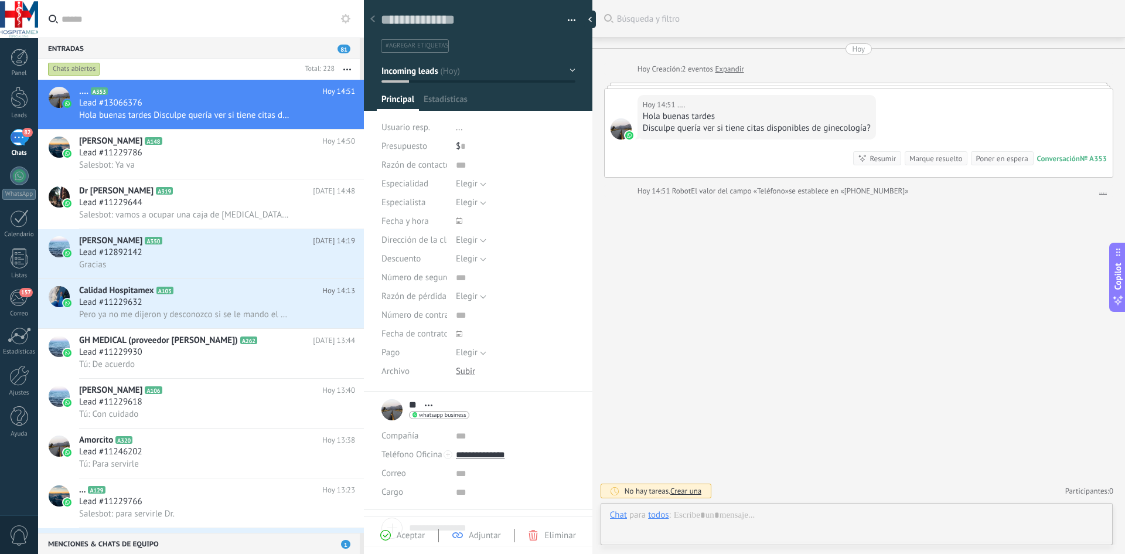
scroll to position [18, 0]
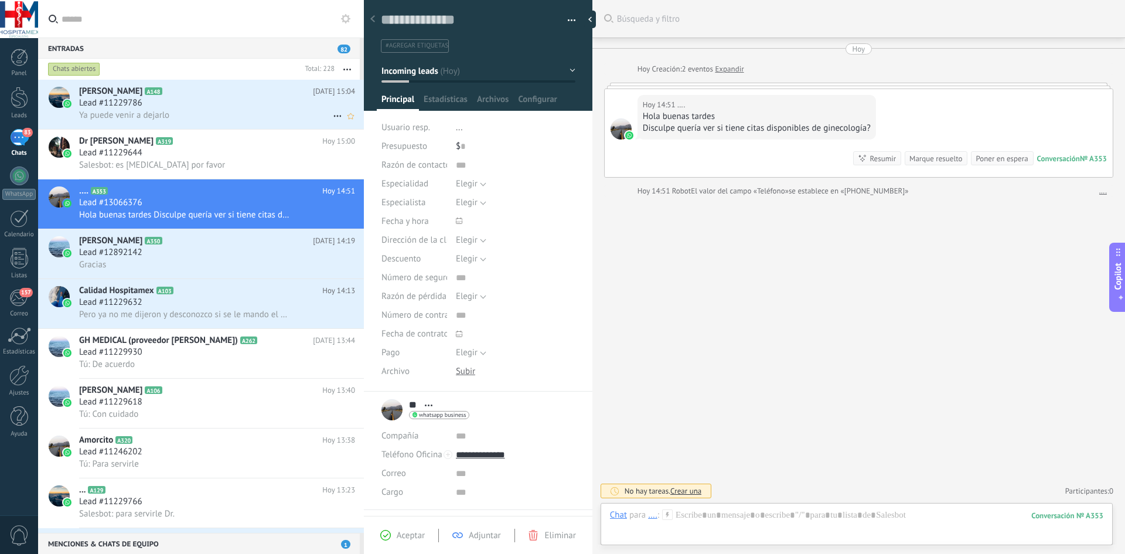
click at [137, 108] on span "Lead #11229786" at bounding box center [110, 103] width 63 height 12
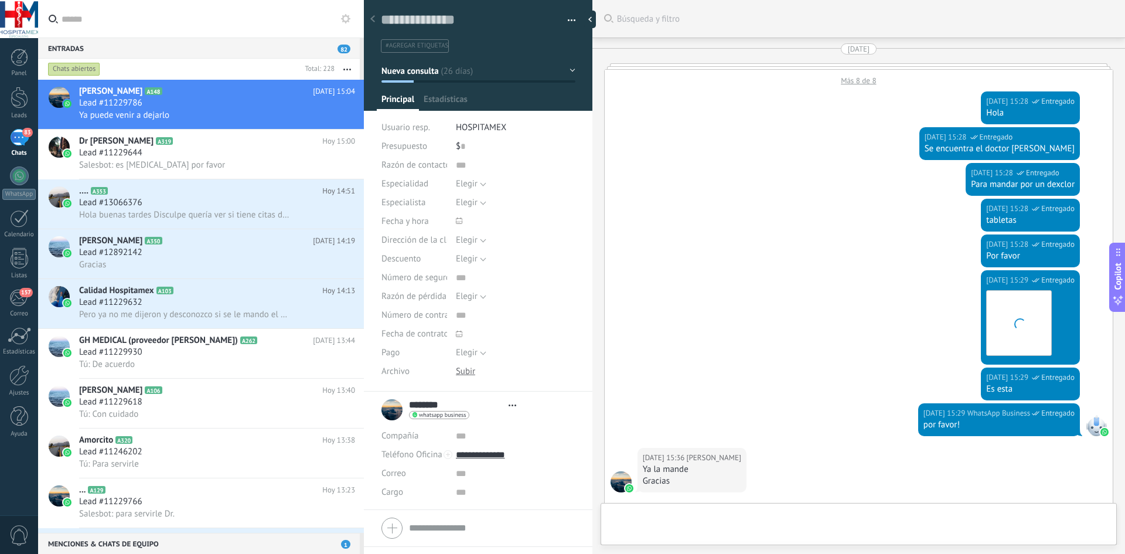
type textarea "**********"
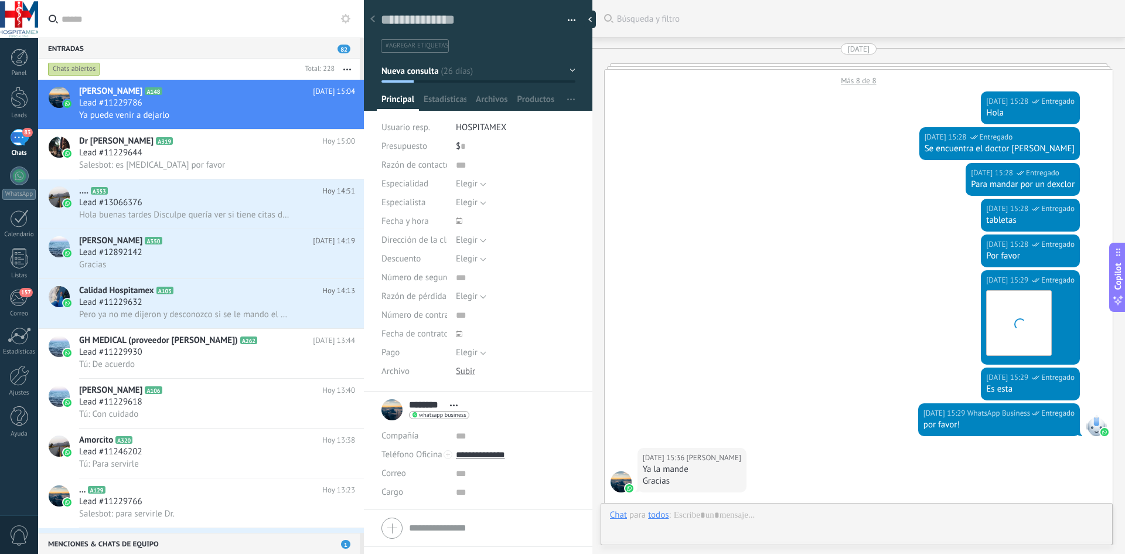
scroll to position [1157, 0]
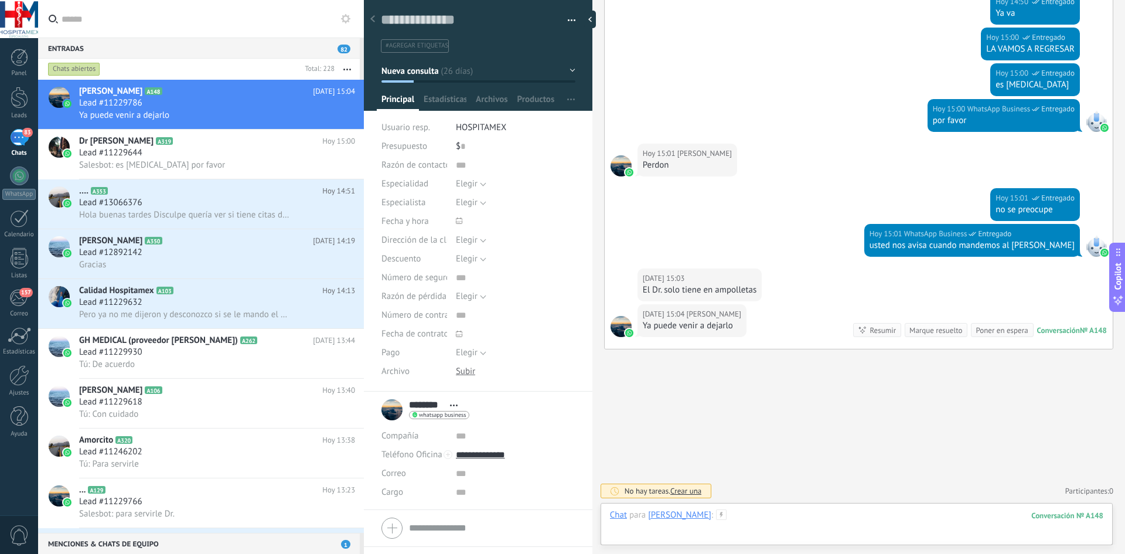
click at [815, 511] on div at bounding box center [856, 526] width 493 height 35
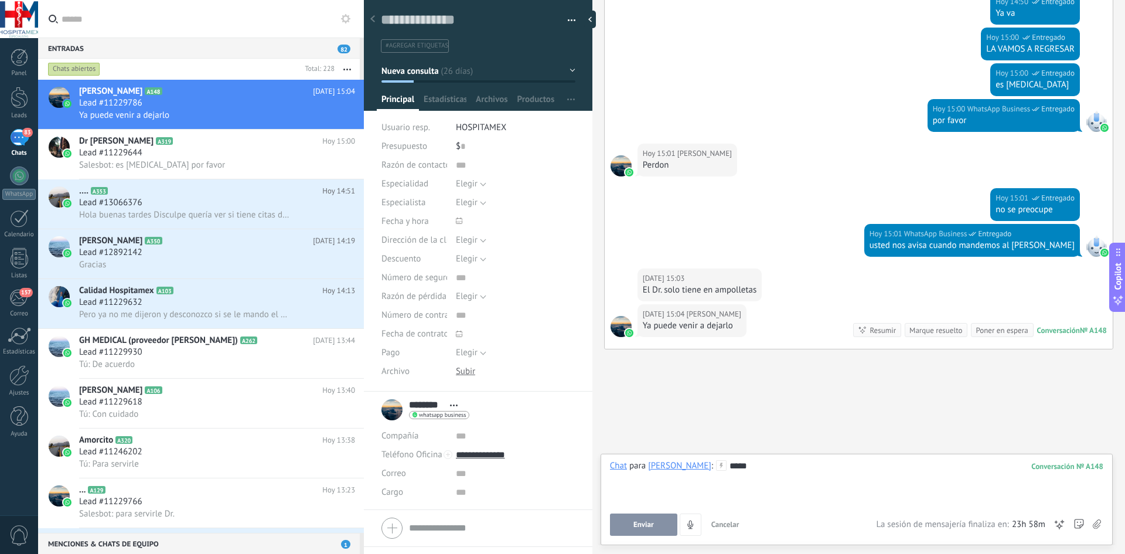
click at [642, 530] on button "Enviar" at bounding box center [643, 524] width 67 height 22
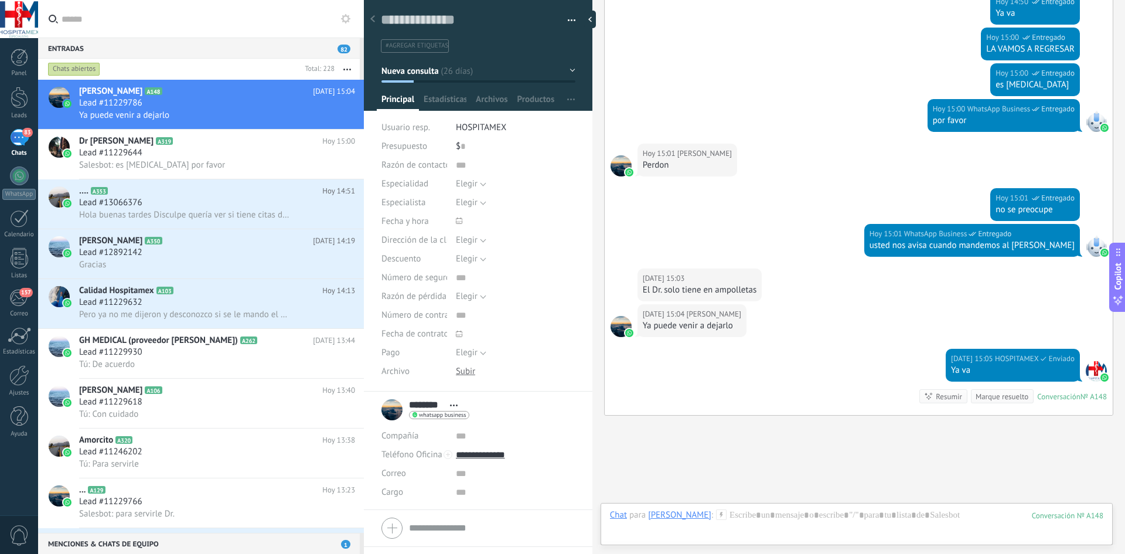
scroll to position [1223, 0]
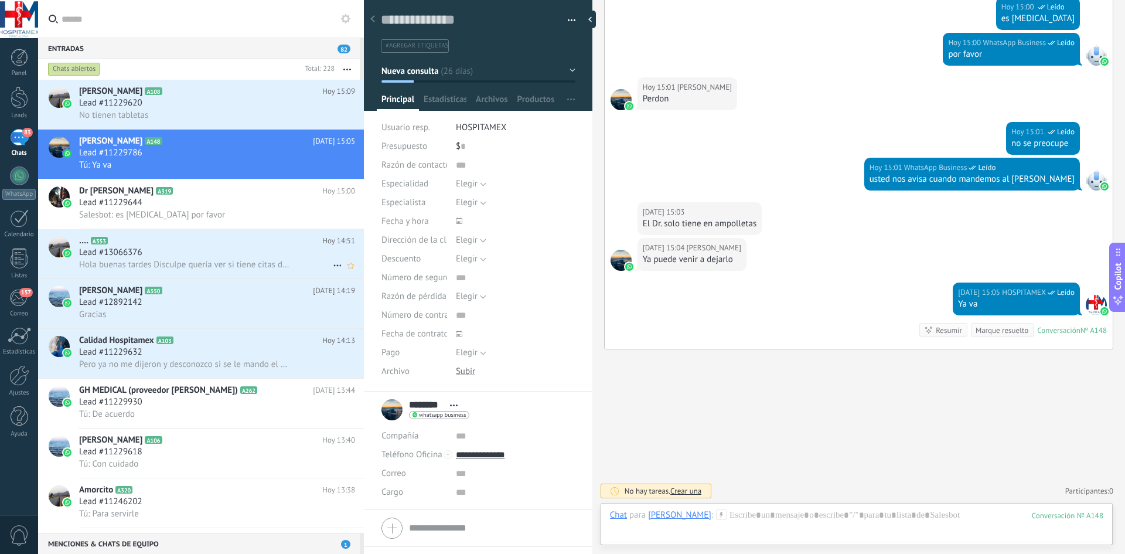
drag, startPoint x: 208, startPoint y: 251, endPoint x: 217, endPoint y: 261, distance: 13.3
click at [208, 251] on div "Lead #13066376" at bounding box center [217, 253] width 276 height 12
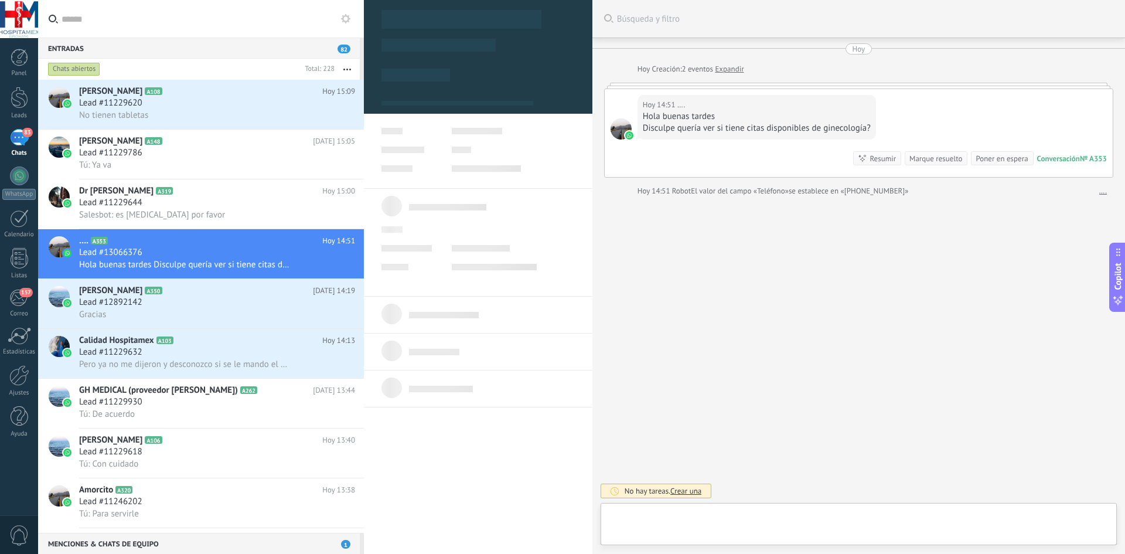
type textarea "**********"
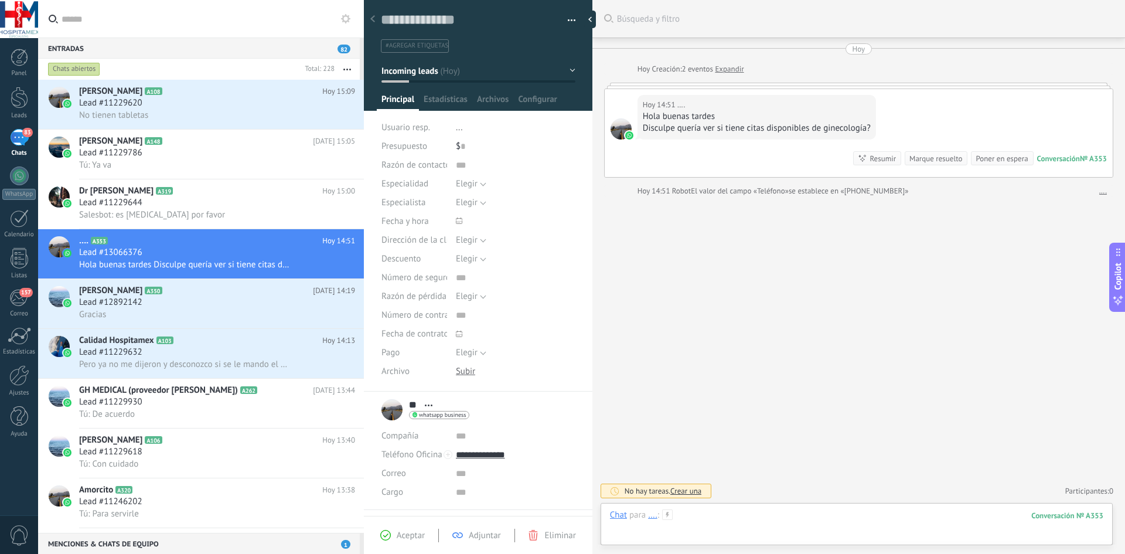
click at [702, 517] on div at bounding box center [856, 526] width 493 height 35
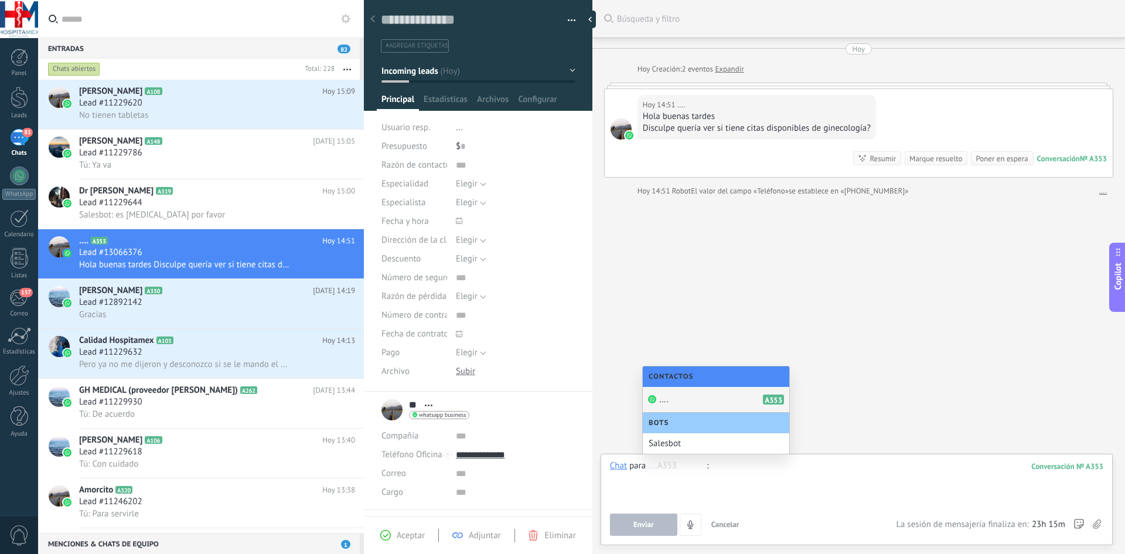
click at [819, 499] on div at bounding box center [856, 482] width 493 height 45
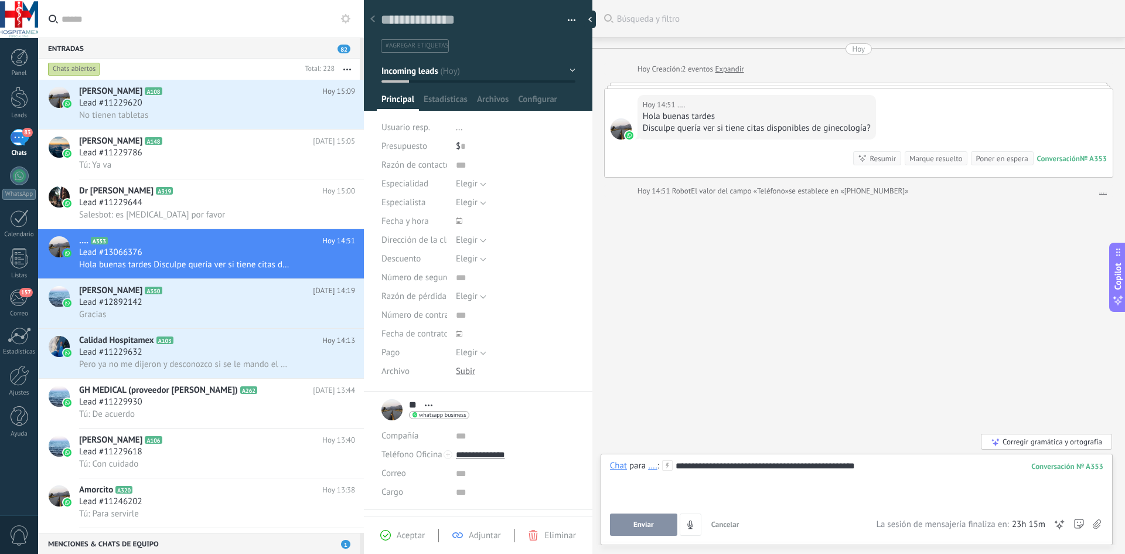
click at [788, 465] on div "**********" at bounding box center [856, 482] width 493 height 45
click at [865, 467] on div "**********" at bounding box center [856, 482] width 493 height 45
click at [649, 532] on button "Enviar" at bounding box center [643, 524] width 67 height 22
